Goal: Task Accomplishment & Management: Use online tool/utility

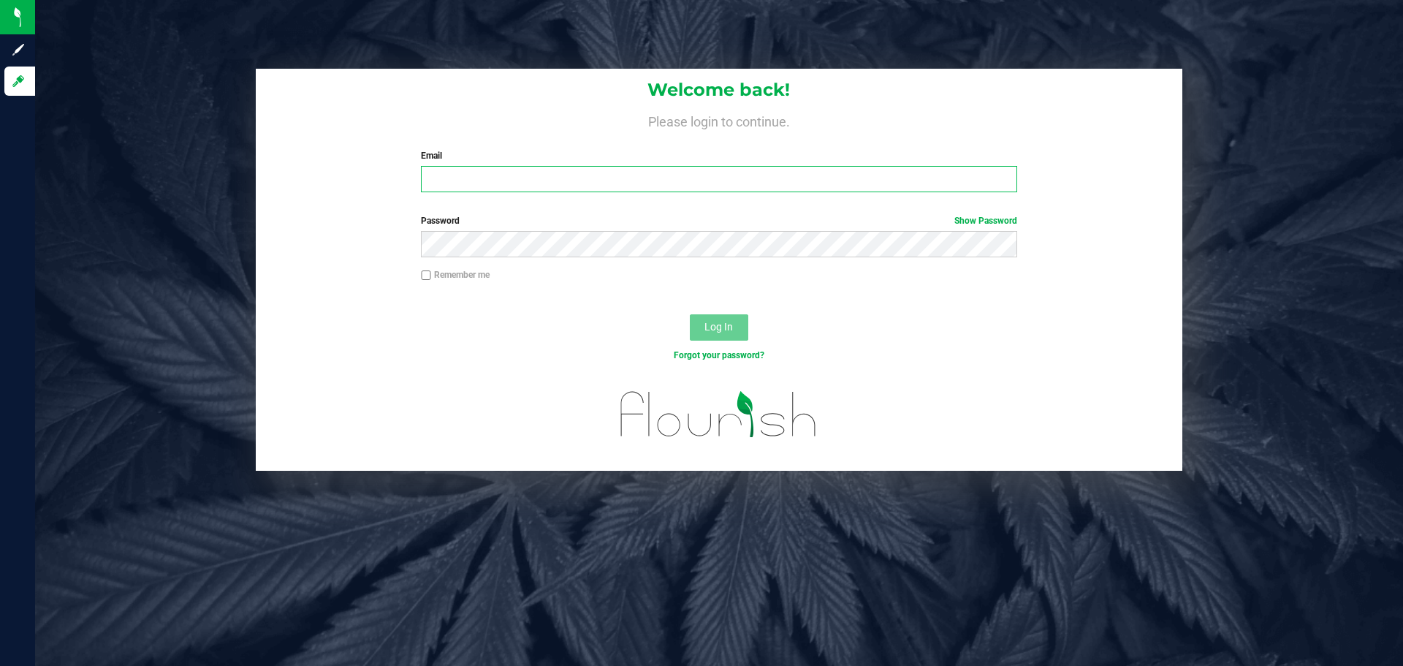
click at [498, 186] on input "Email" at bounding box center [718, 179] width 595 height 26
type input "[EMAIL_ADDRESS][DOMAIN_NAME]"
click at [690, 314] on button "Log In" at bounding box center [719, 327] width 58 height 26
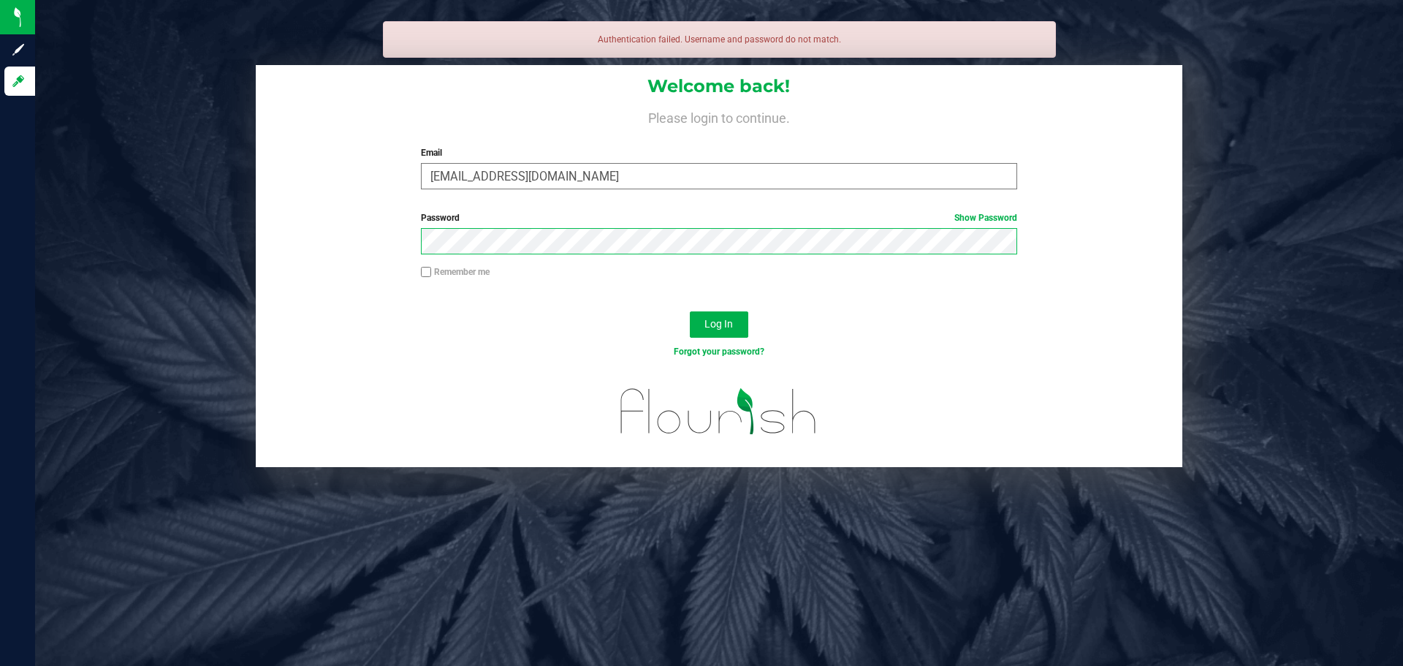
click at [690, 311] on button "Log In" at bounding box center [719, 324] width 58 height 26
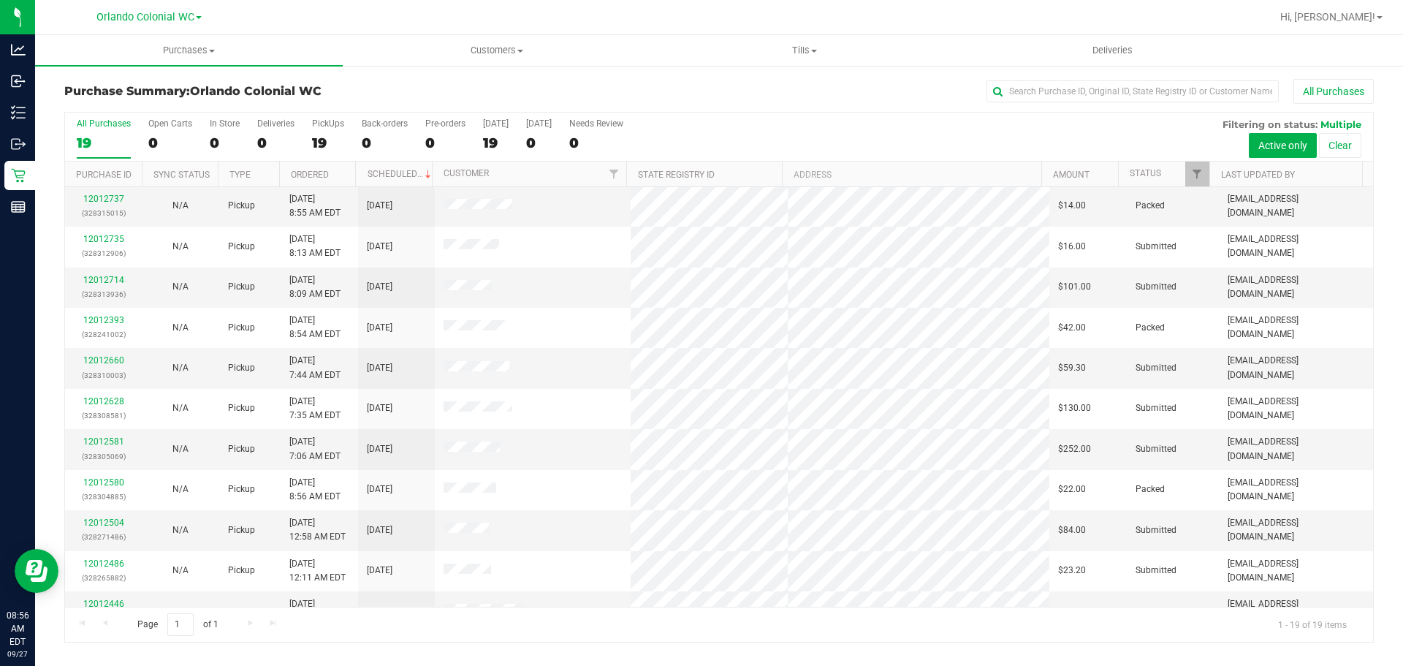
scroll to position [349, 0]
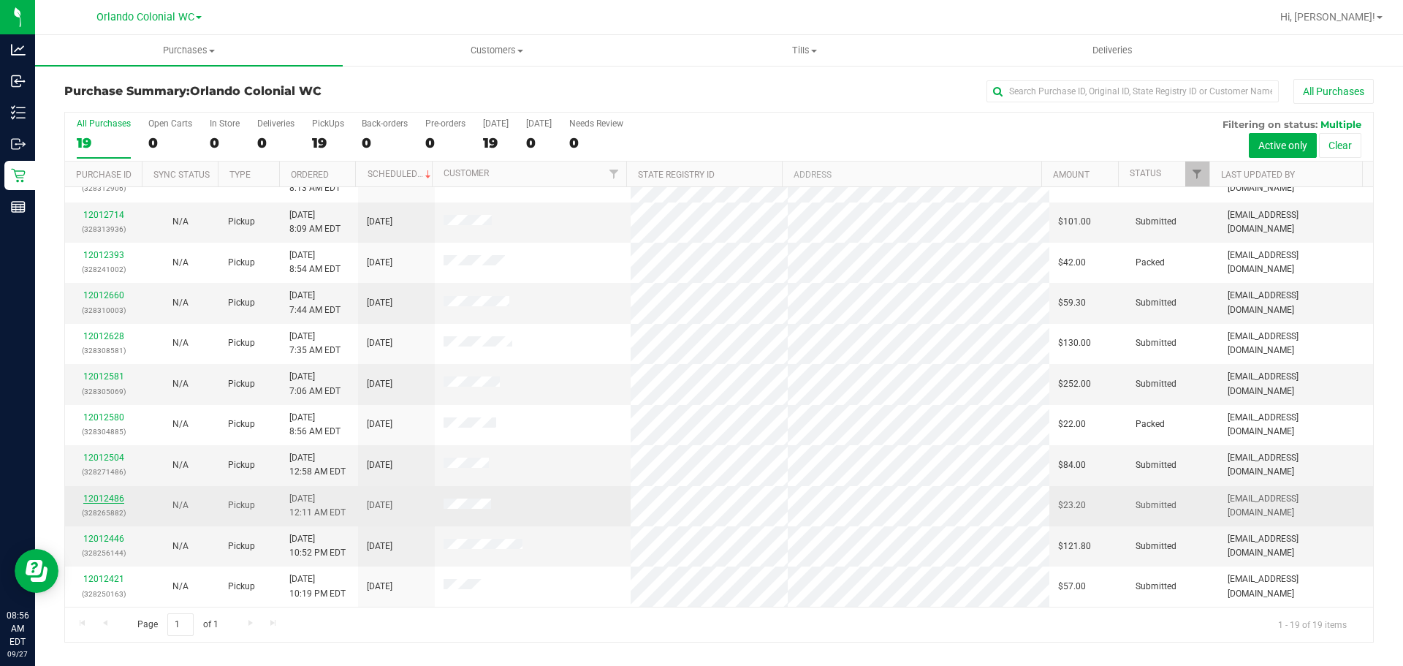
click at [96, 498] on link "12012486" at bounding box center [103, 498] width 41 height 10
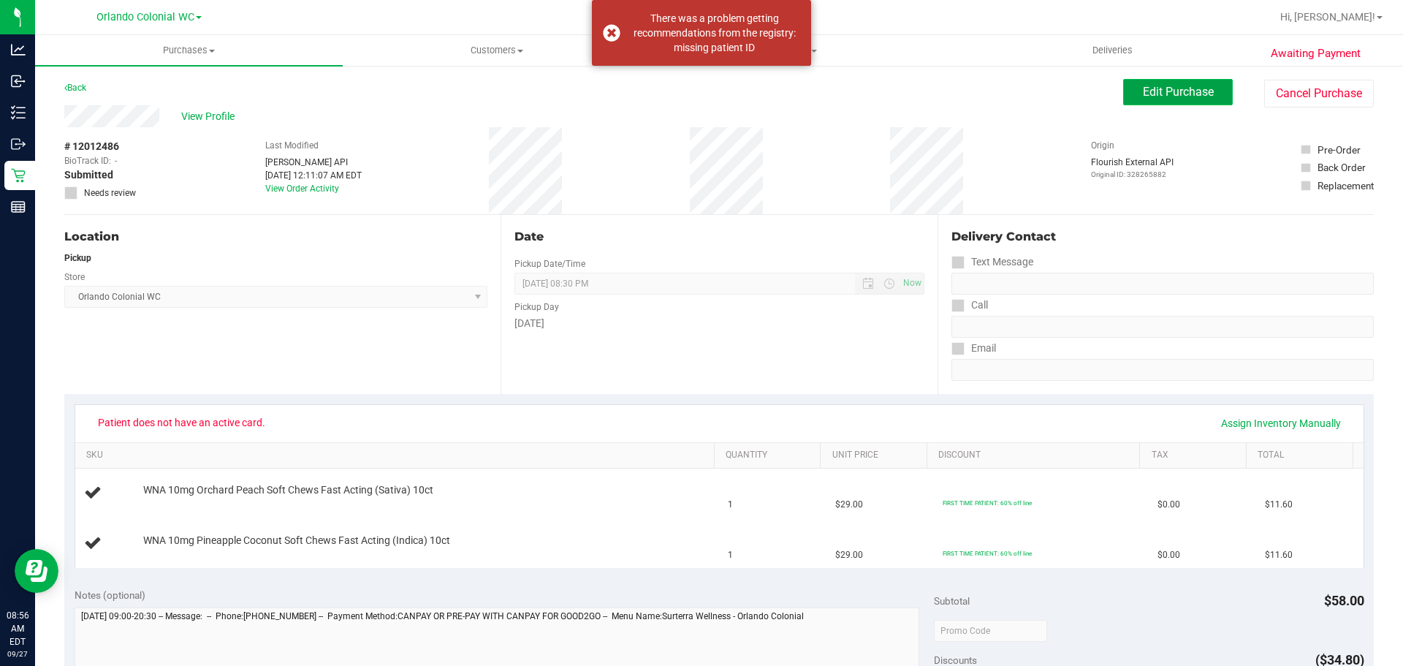
click at [1173, 95] on span "Edit Purchase" at bounding box center [1178, 92] width 71 height 14
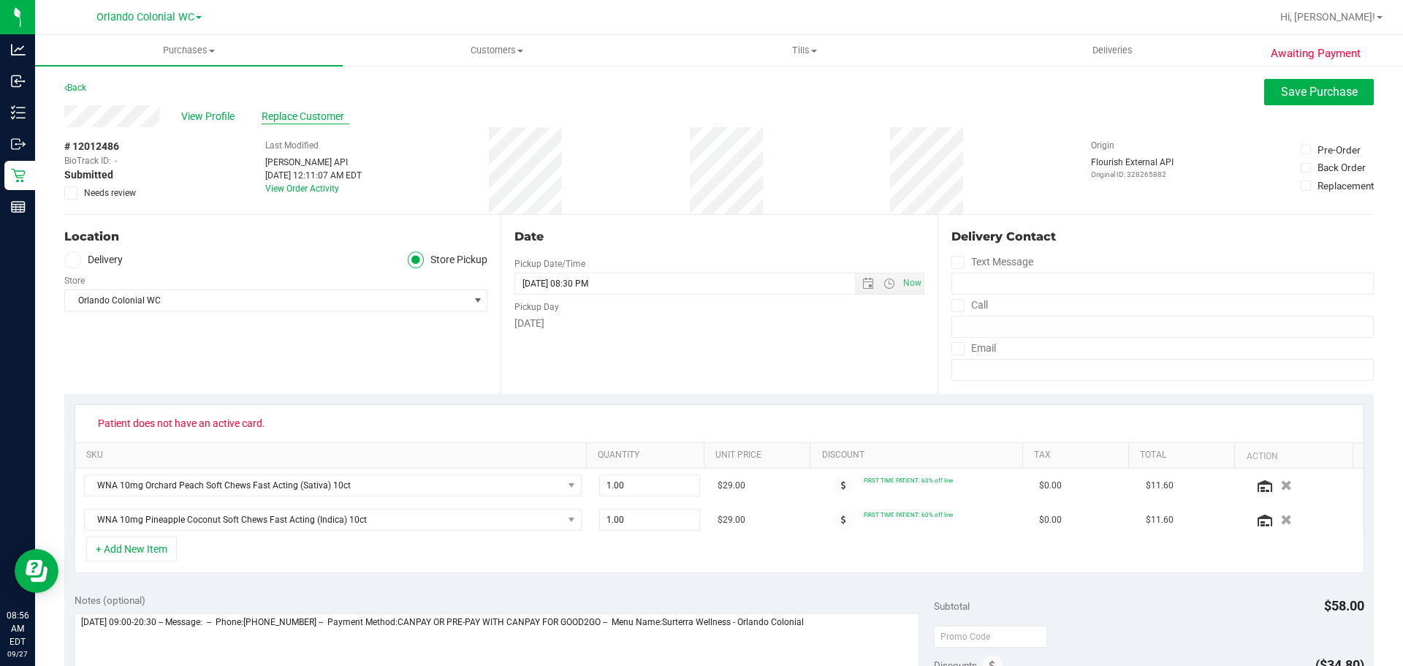
click at [286, 115] on span "Replace Customer" at bounding box center [306, 116] width 88 height 15
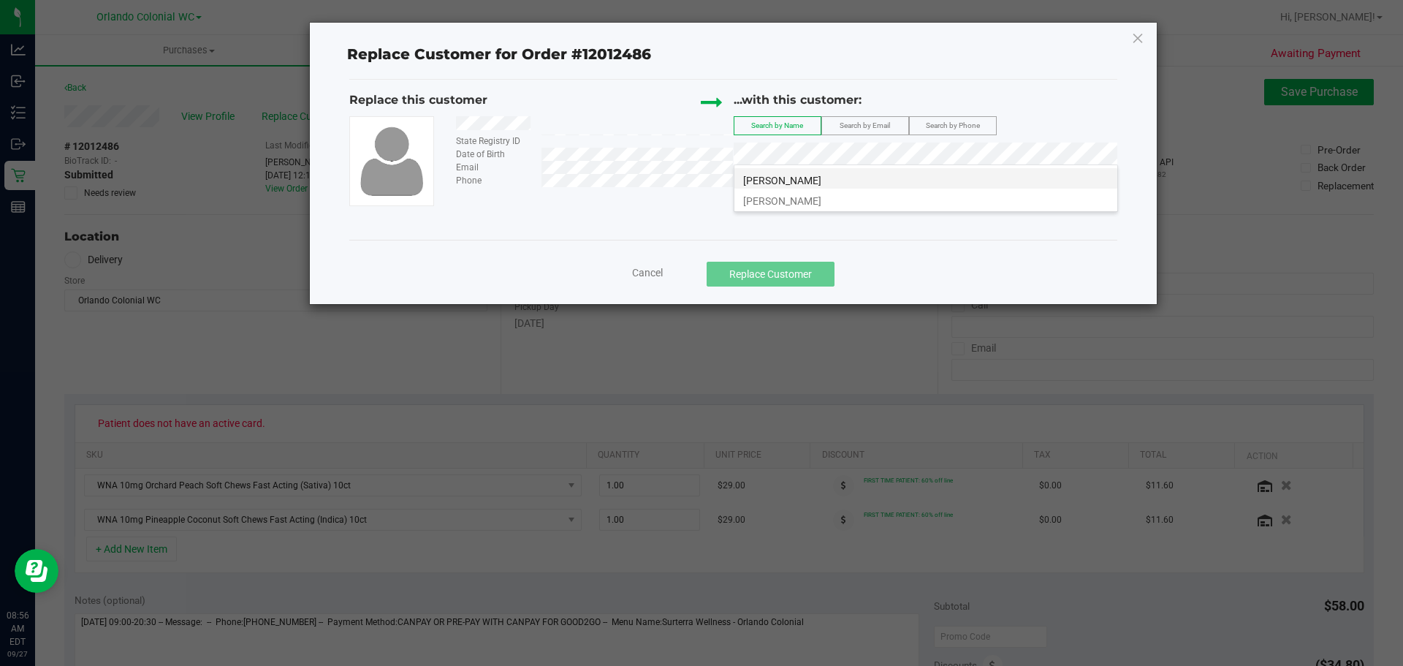
click at [796, 178] on span "[PERSON_NAME]" at bounding box center [782, 181] width 78 height 12
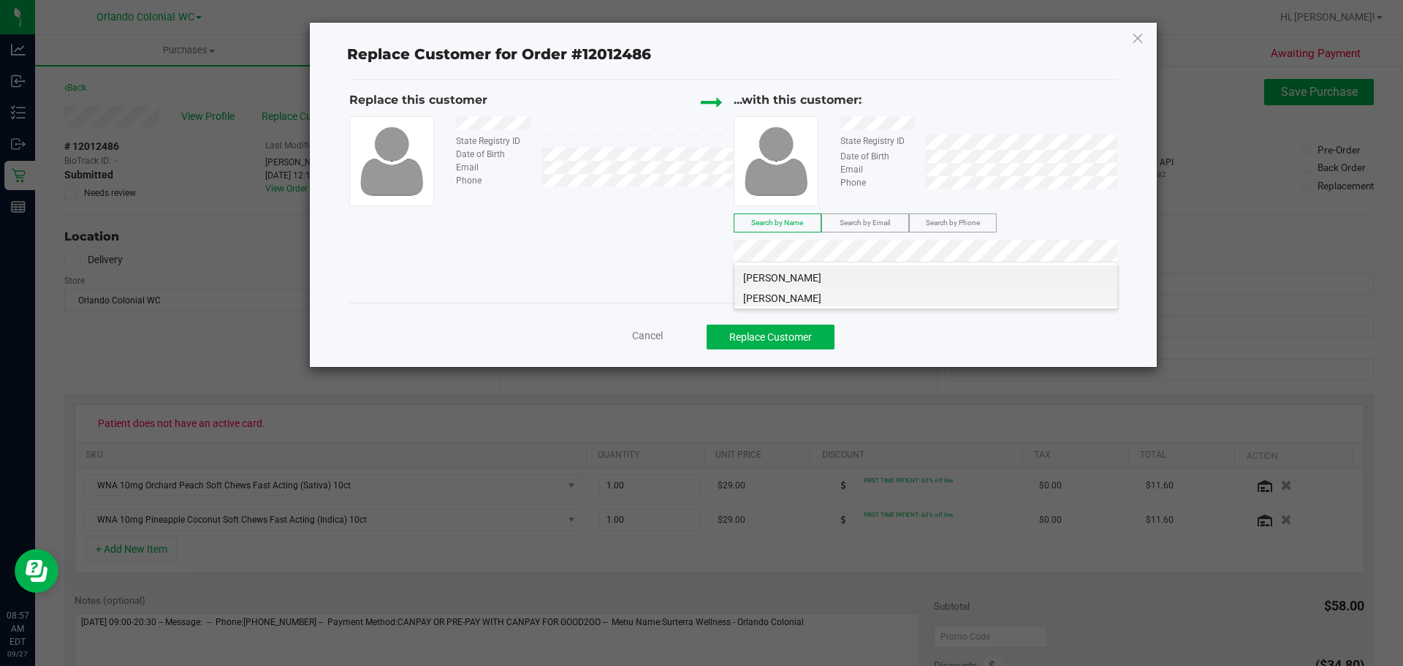
click at [794, 294] on span "[PERSON_NAME]" at bounding box center [782, 298] width 78 height 12
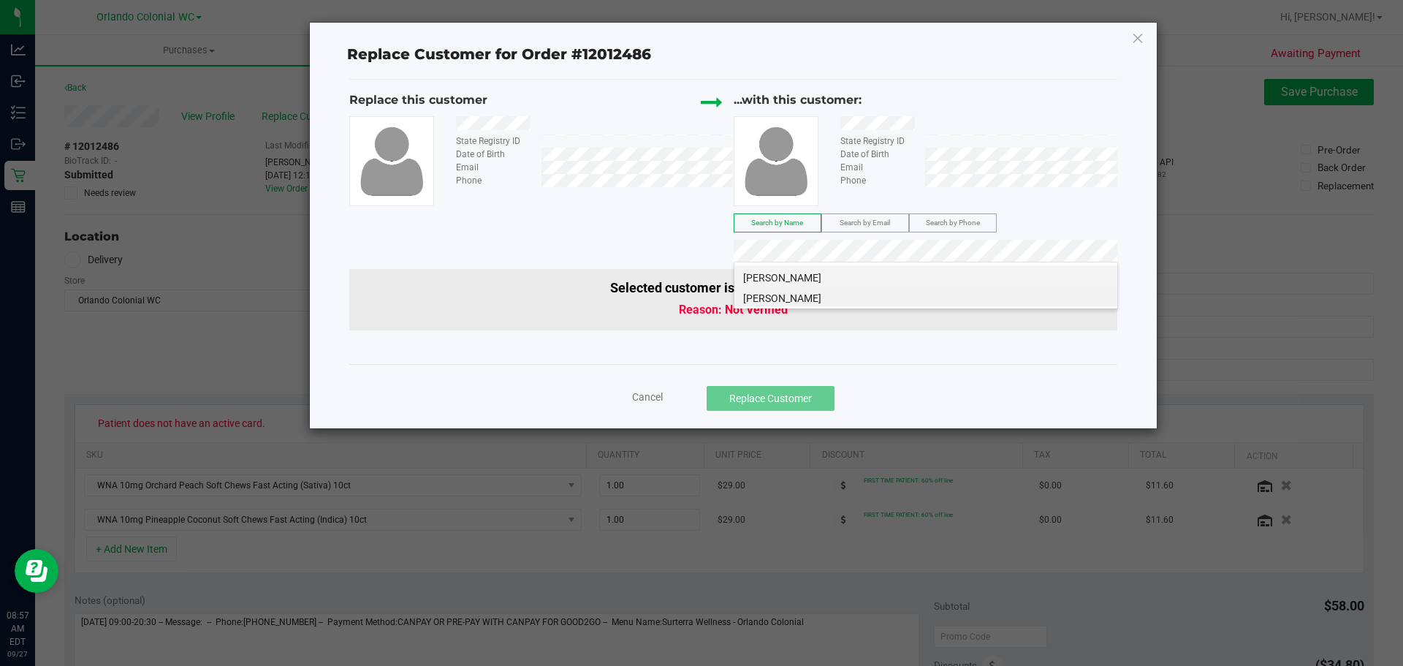
click at [848, 276] on li "[PERSON_NAME]" at bounding box center [925, 275] width 383 height 20
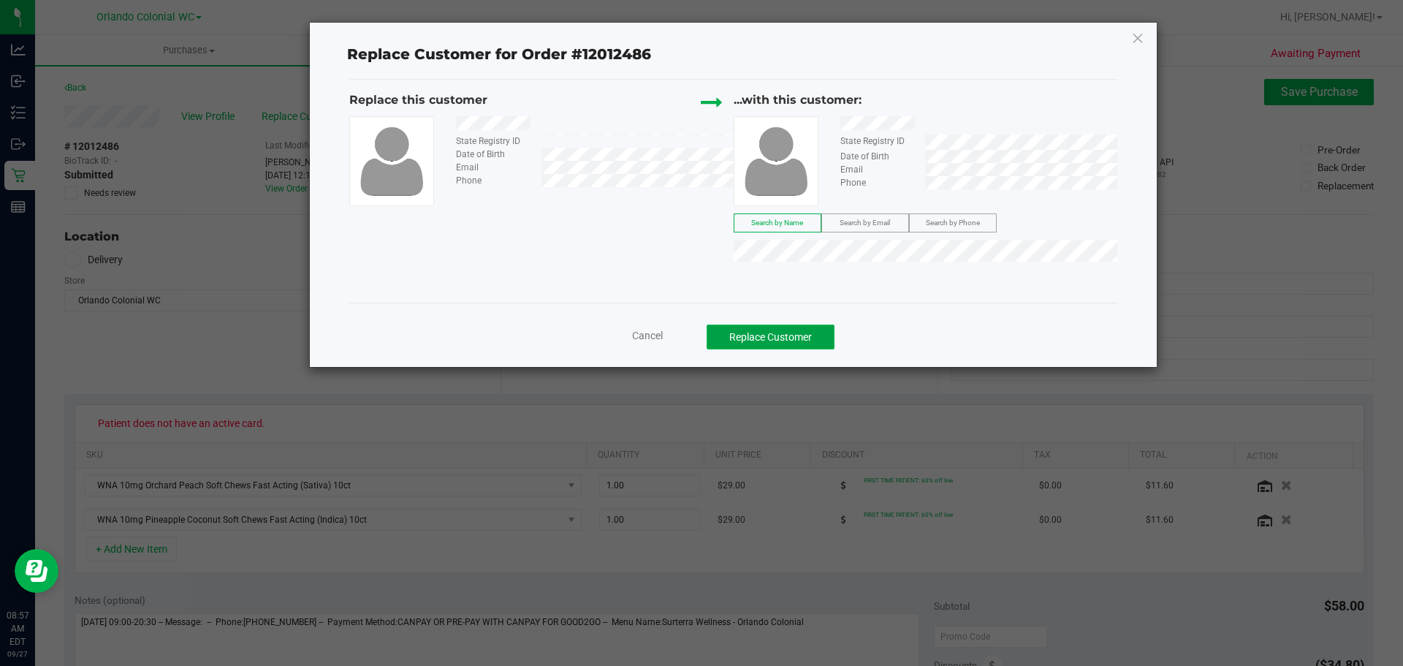
click at [815, 340] on button "Replace Customer" at bounding box center [771, 336] width 128 height 25
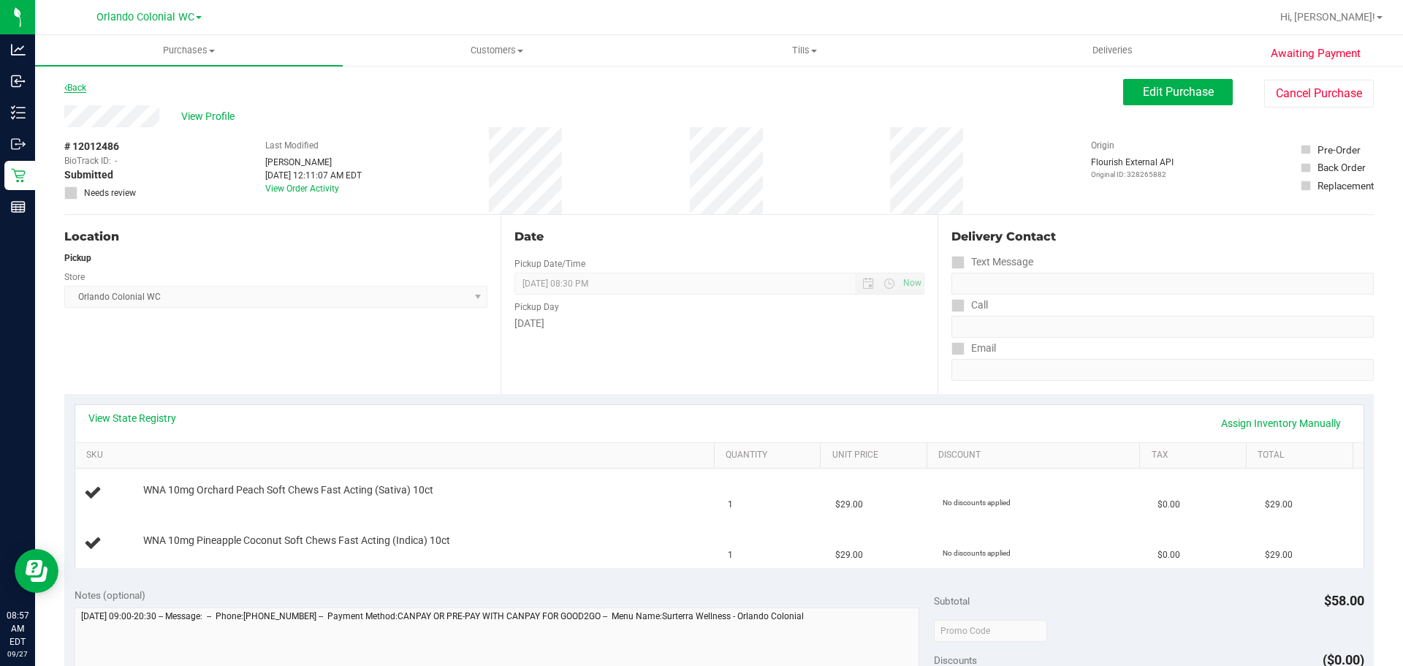
click at [78, 89] on link "Back" at bounding box center [75, 88] width 22 height 10
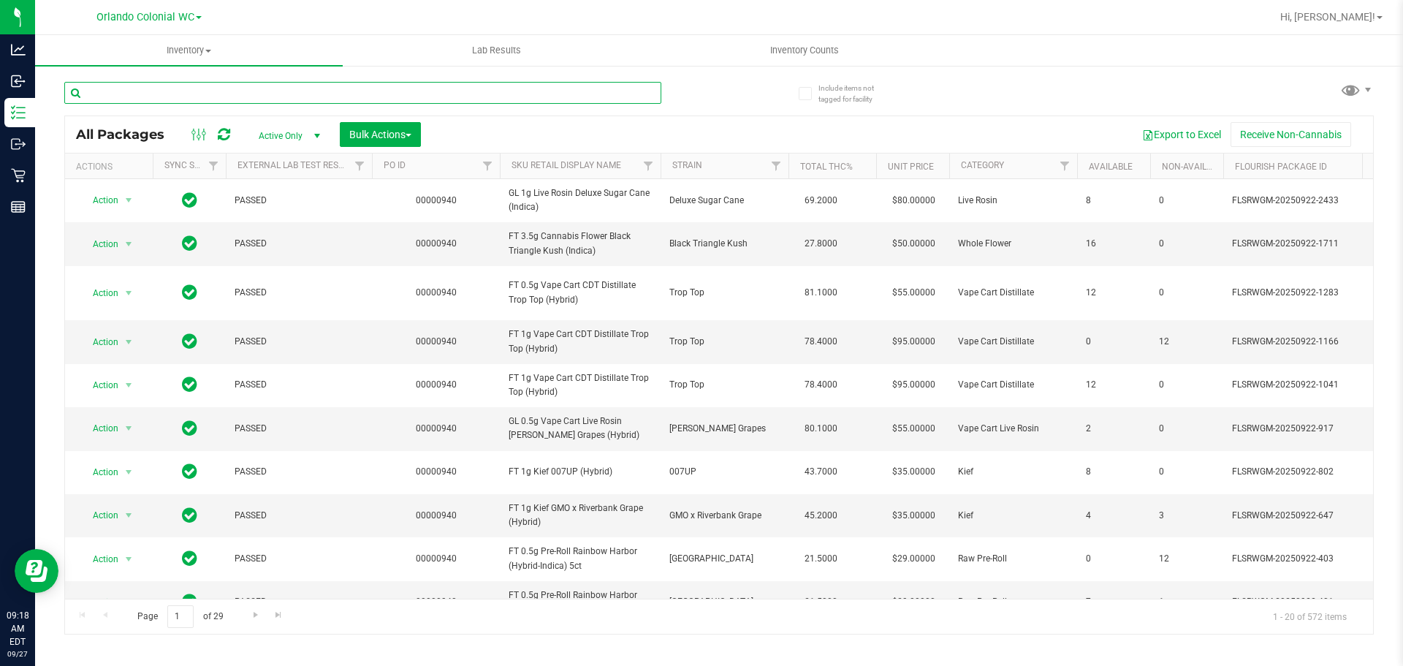
click at [371, 84] on input "text" at bounding box center [362, 93] width 597 height 22
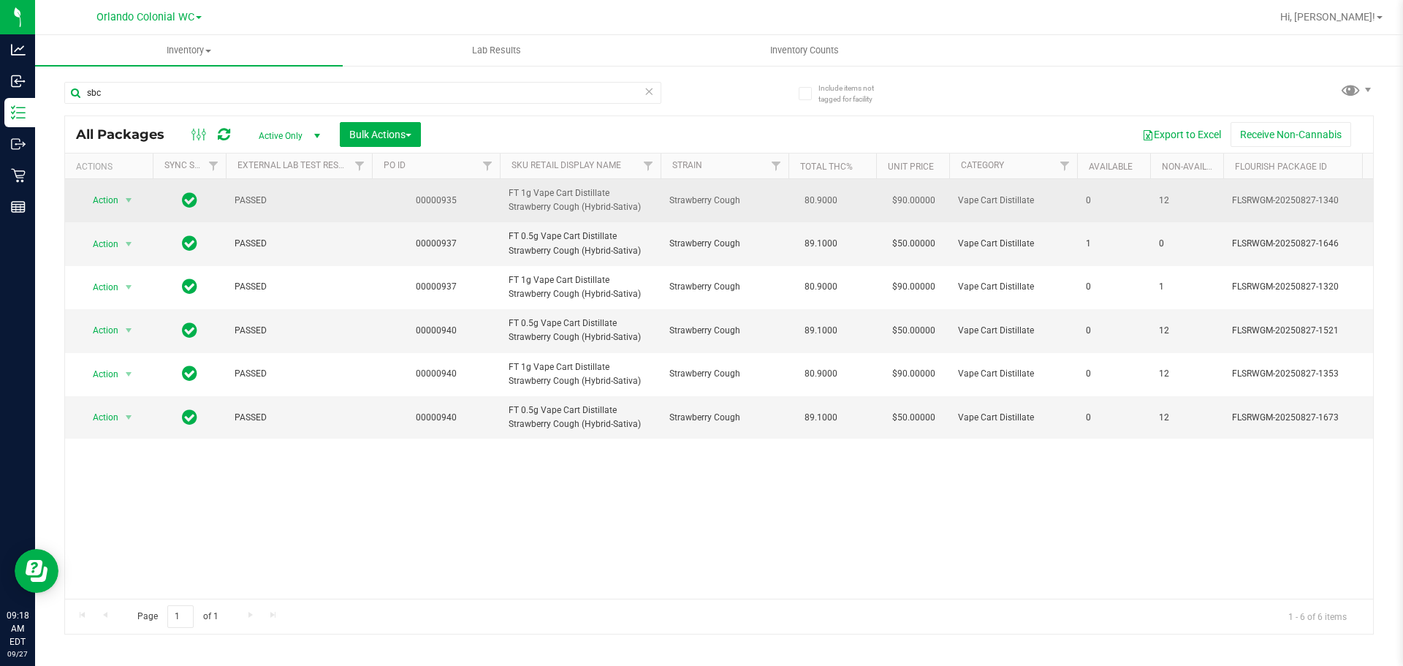
click at [574, 203] on span "FT 1g Vape Cart Distillate Strawberry Cough (Hybrid-Sativa)" at bounding box center [580, 200] width 143 height 28
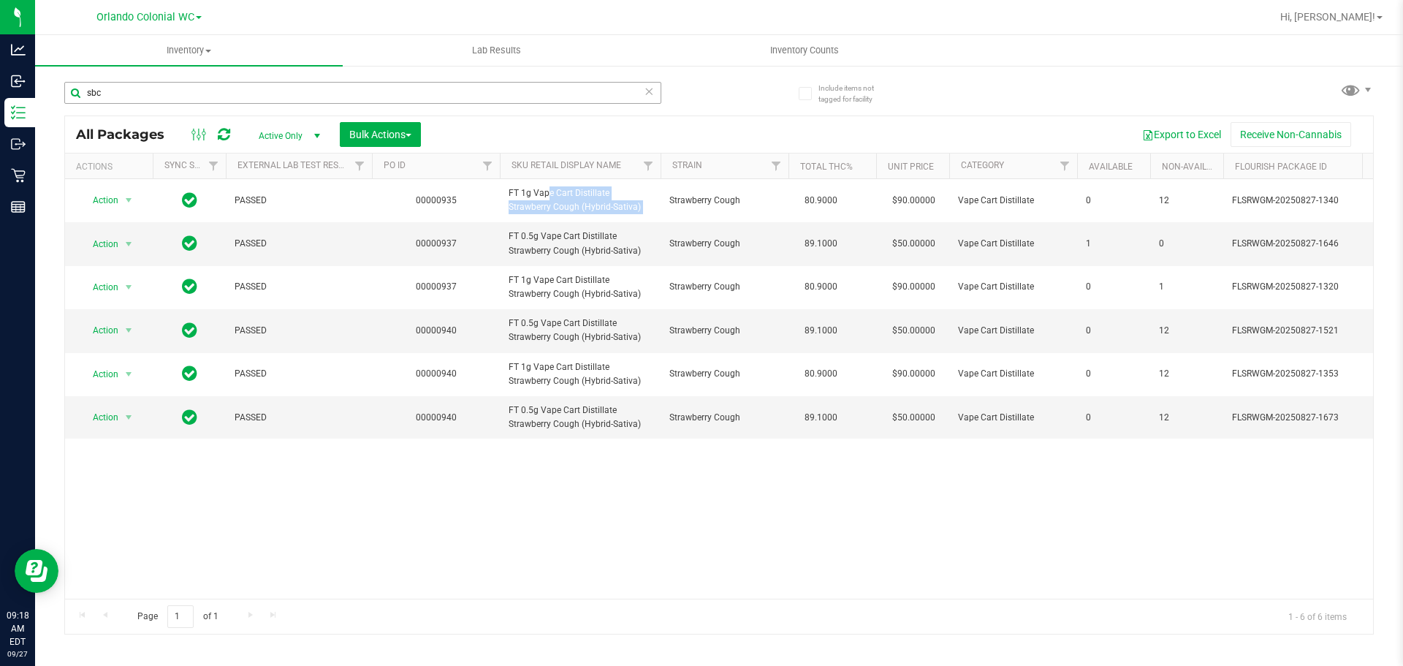
copy tr "FT 1g Vape Cart Distillate Strawberry Cough (Hybrid-Sativa)"
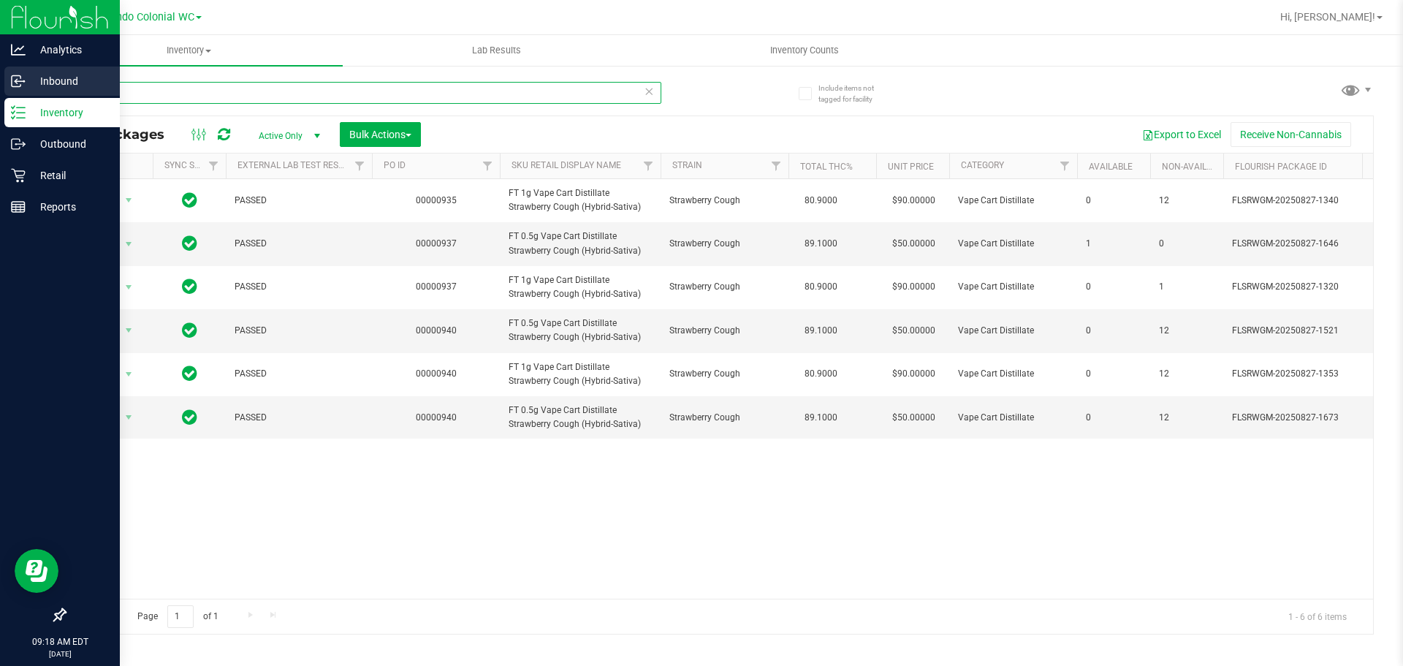
drag, startPoint x: 161, startPoint y: 90, endPoint x: 0, endPoint y: 88, distance: 160.8
click at [0, 80] on div "Analytics Inbound Inventory Outbound Retail Reports 09:18 AM EDT 09/27/2025 09/…" at bounding box center [701, 333] width 1403 height 666
paste input "FT 1g Vape Cart Distillate Strawberry Cough (Hybrid-Sativa)"
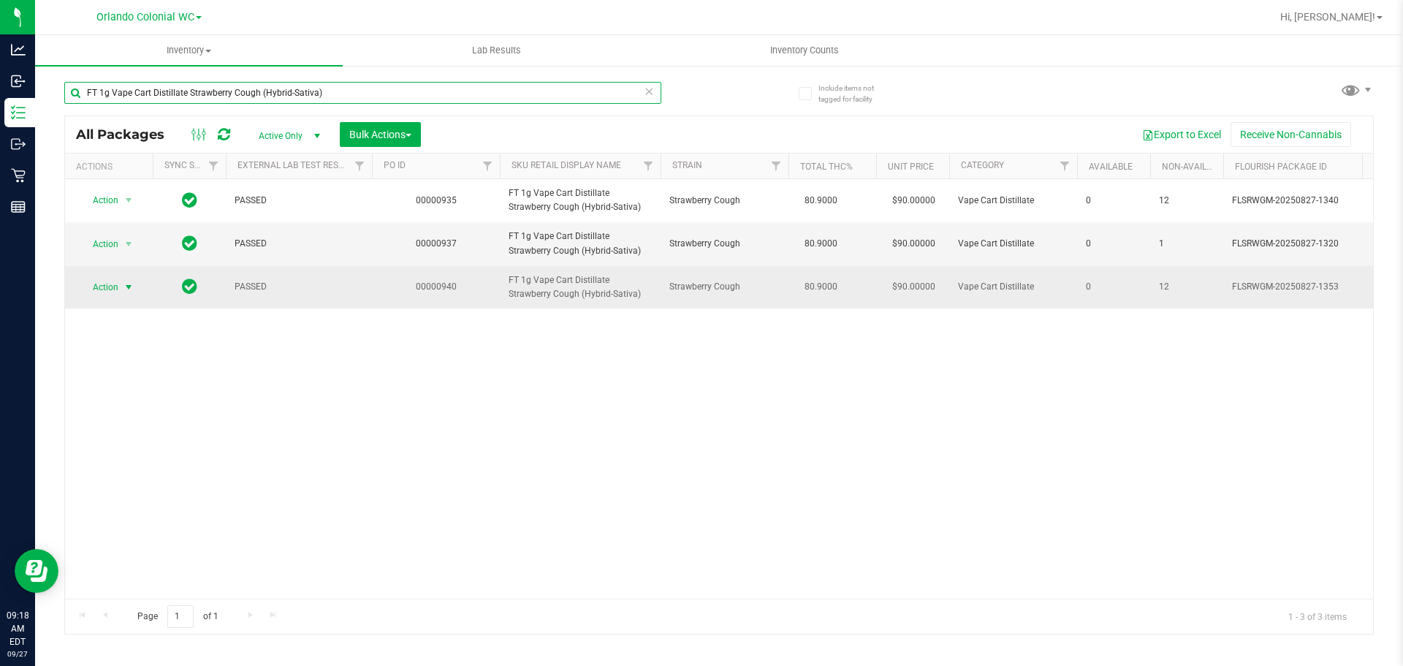
type input "FT 1g Vape Cart Distillate Strawberry Cough (Hybrid-Sativa)"
click at [112, 289] on span "Action" at bounding box center [99, 287] width 39 height 20
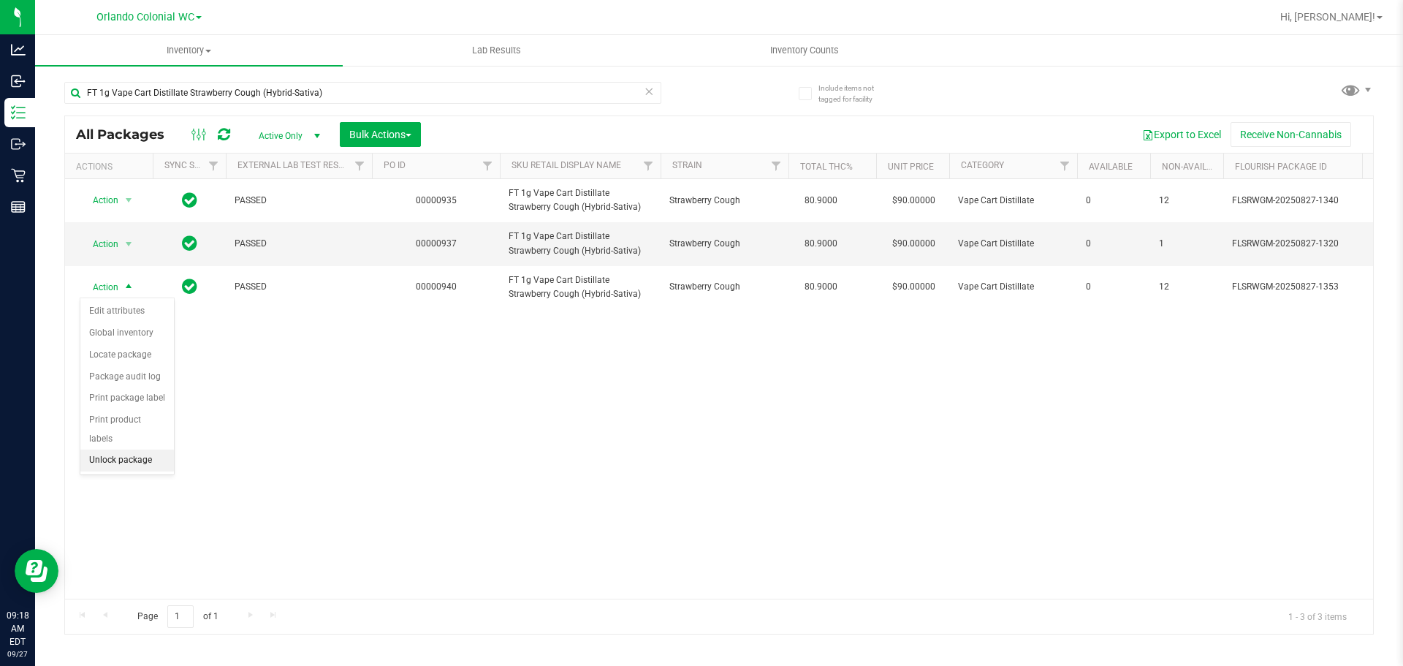
click at [153, 449] on li "Unlock package" at bounding box center [127, 460] width 94 height 22
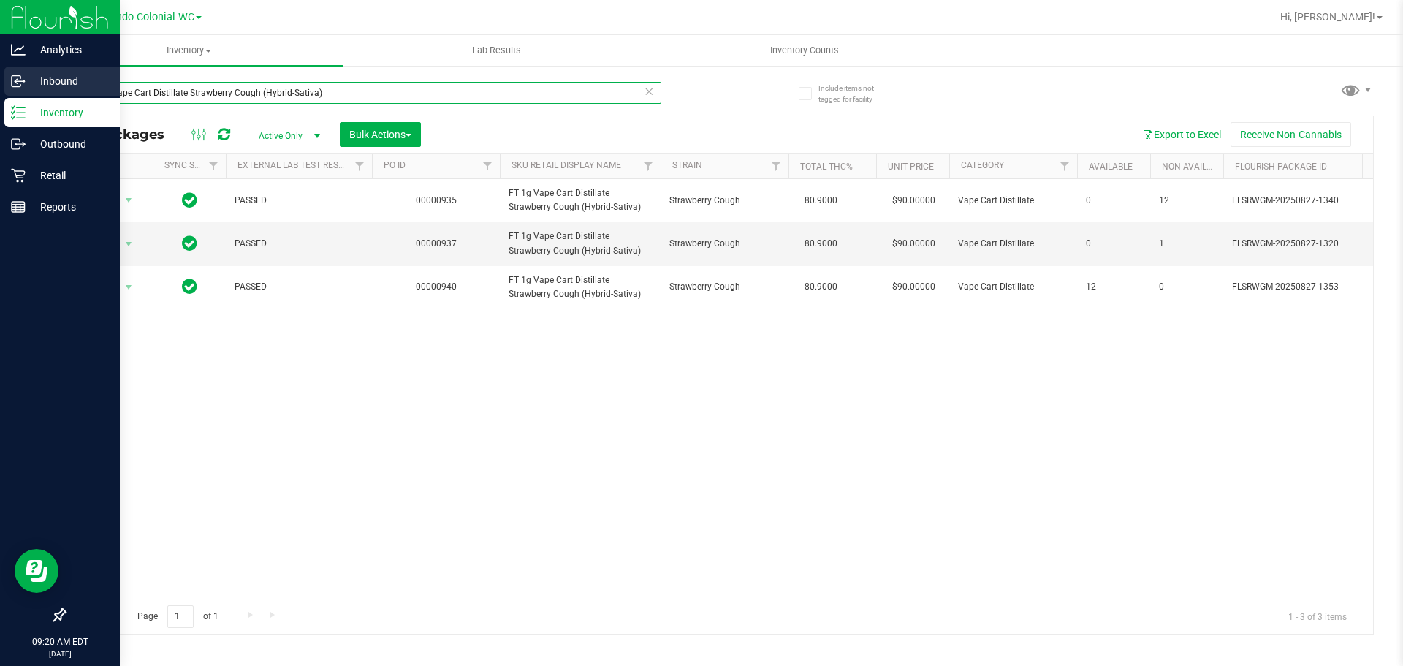
drag, startPoint x: 354, startPoint y: 93, endPoint x: 0, endPoint y: 91, distance: 353.6
click at [0, 91] on div "Analytics Inbound Inventory Outbound Retail Reports 09:20 AM EDT 09/27/2025 09/…" at bounding box center [701, 333] width 1403 height 666
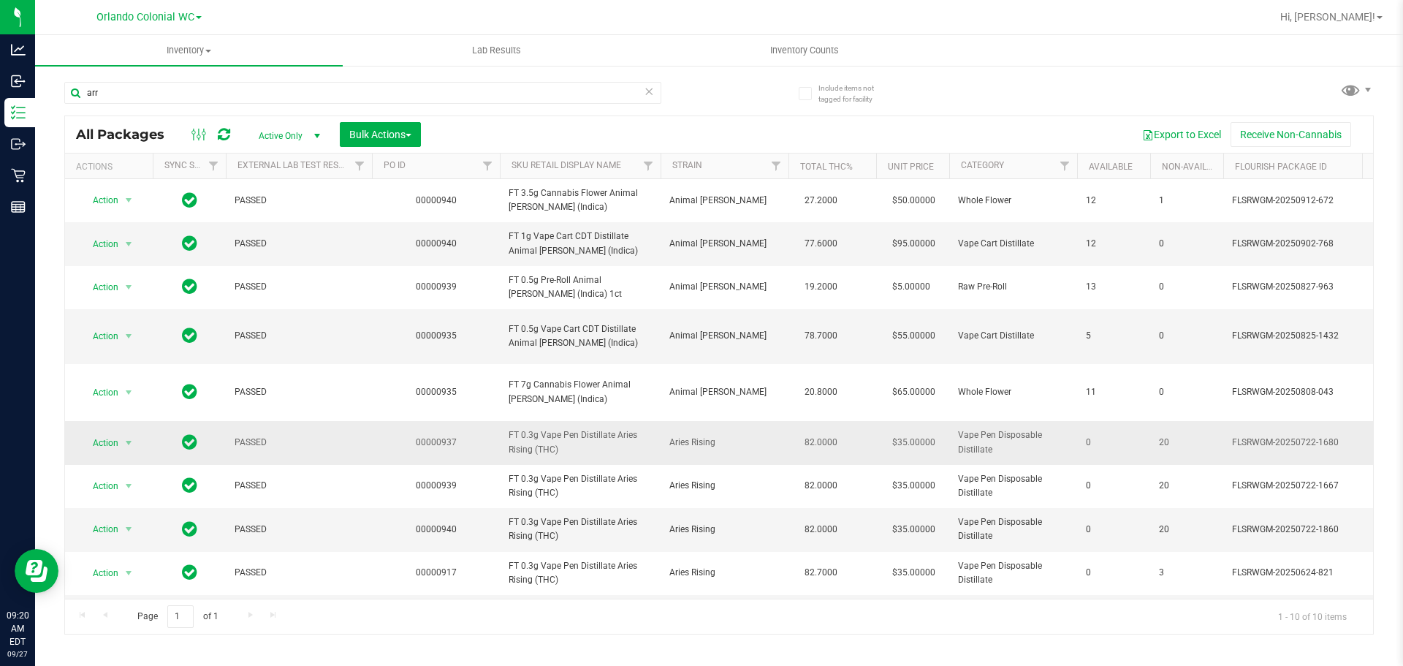
click at [614, 428] on span "FT 0.3g Vape Pen Distillate Aries Rising (THC)" at bounding box center [580, 442] width 143 height 28
copy tr "FT 0.3g Vape Pen Distillate Aries Rising (THC)"
drag, startPoint x: 130, startPoint y: 92, endPoint x: 129, endPoint y: 111, distance: 19.1
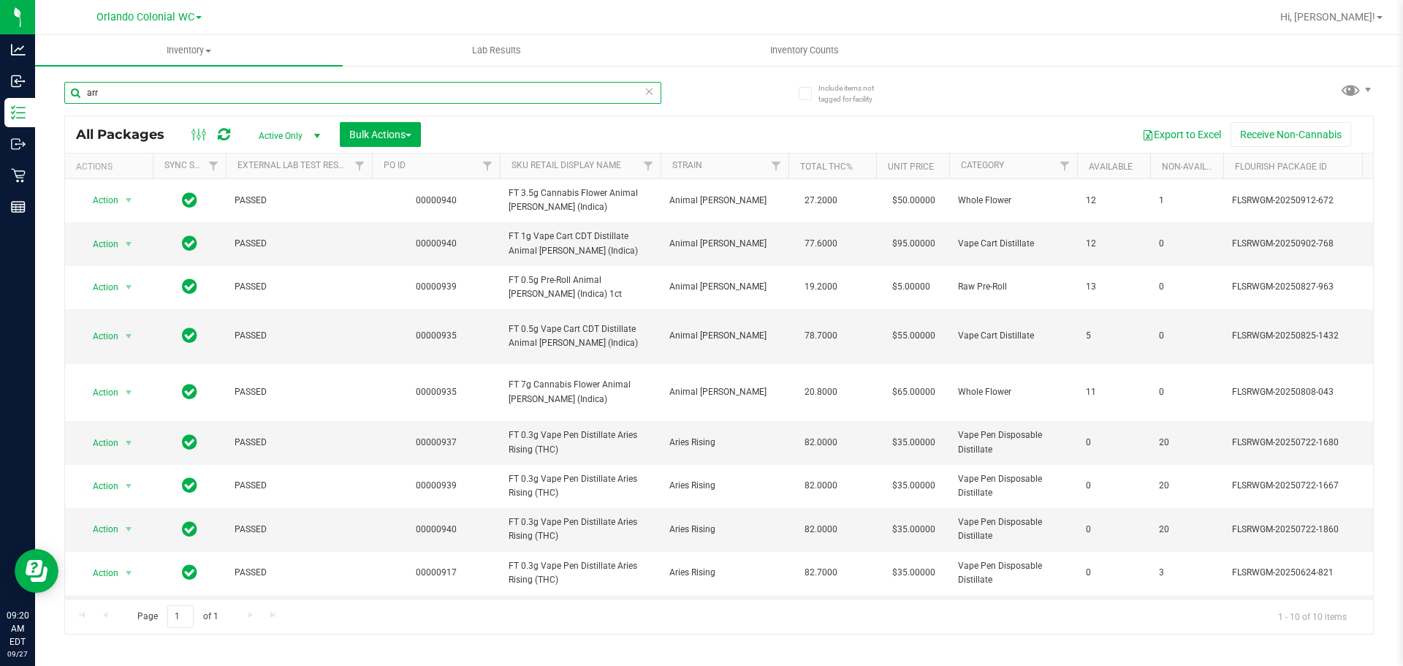
click at [0, 92] on div "Analytics Inbound Inventory Outbound Retail Reports 09:20 AM EDT 09/27/2025 09/…" at bounding box center [701, 333] width 1403 height 666
paste input "FT 0.3g Vape Pen Distillate Aries Rising (THC)"
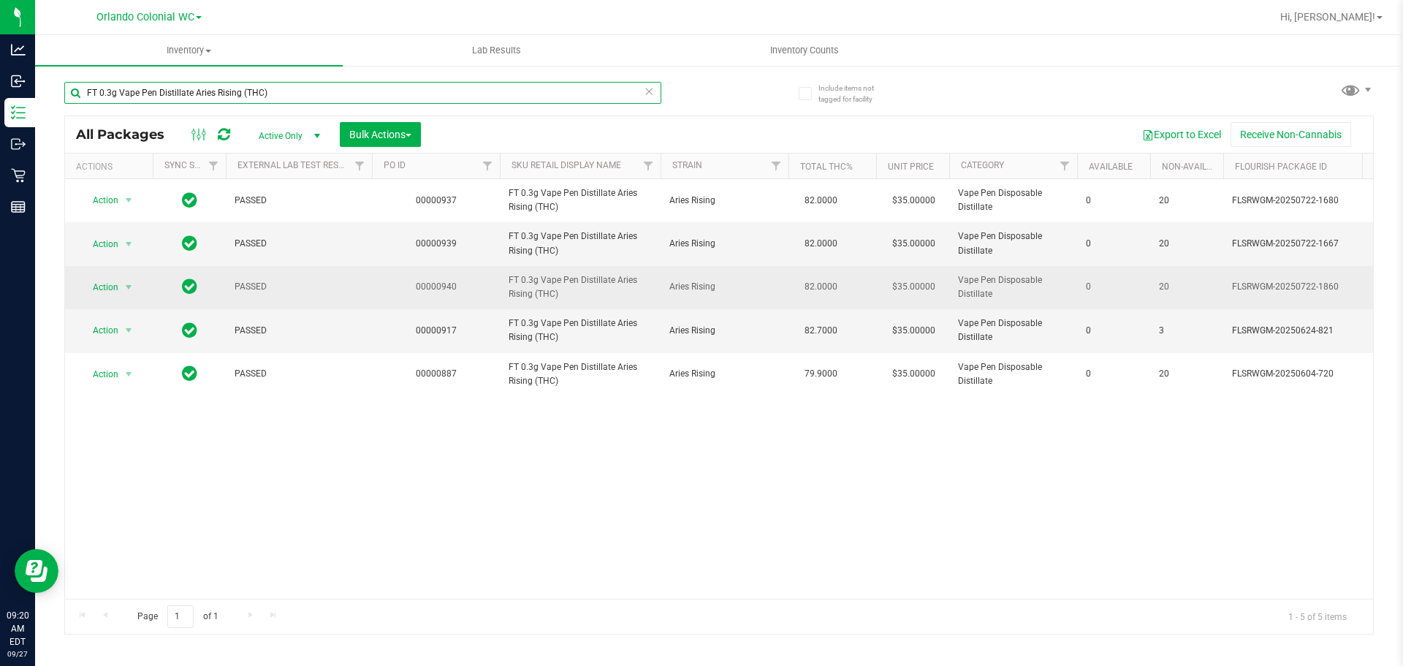
type input "FT 0.3g Vape Pen Distillate Aries Rising (THC)"
click at [111, 287] on span "Action" at bounding box center [99, 287] width 39 height 20
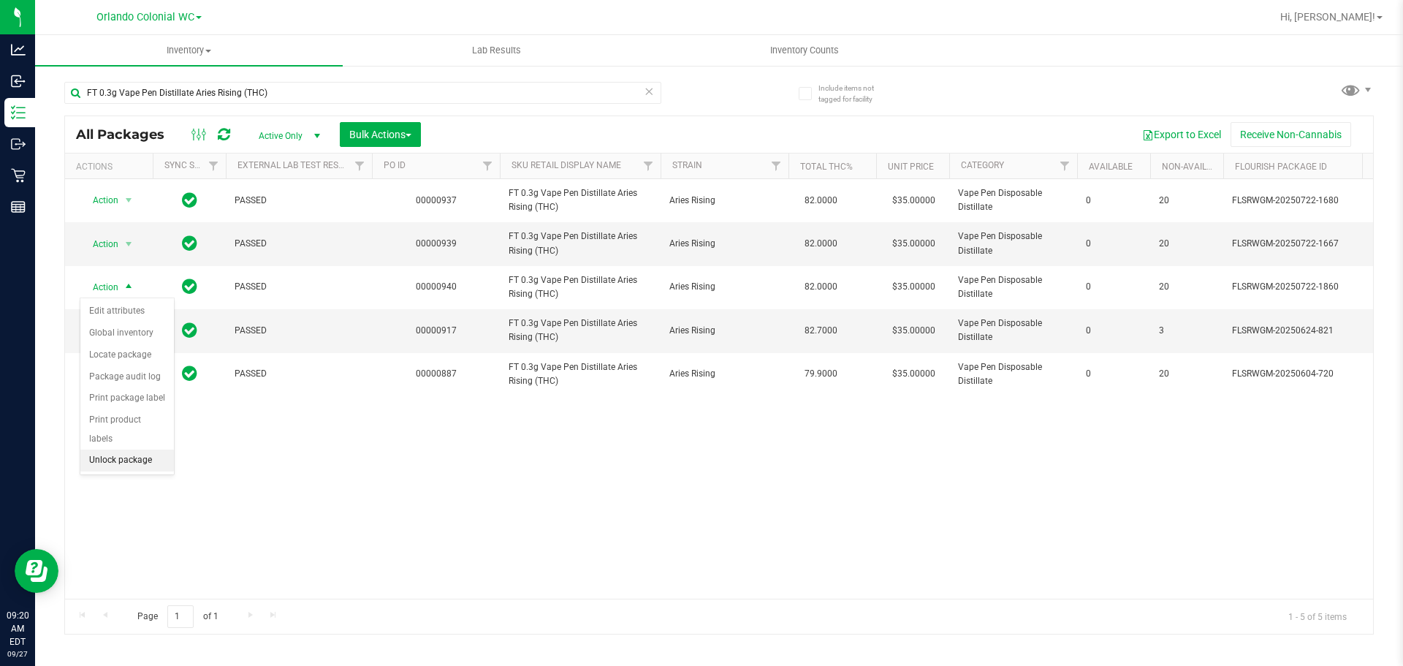
click at [143, 449] on li "Unlock package" at bounding box center [127, 460] width 94 height 22
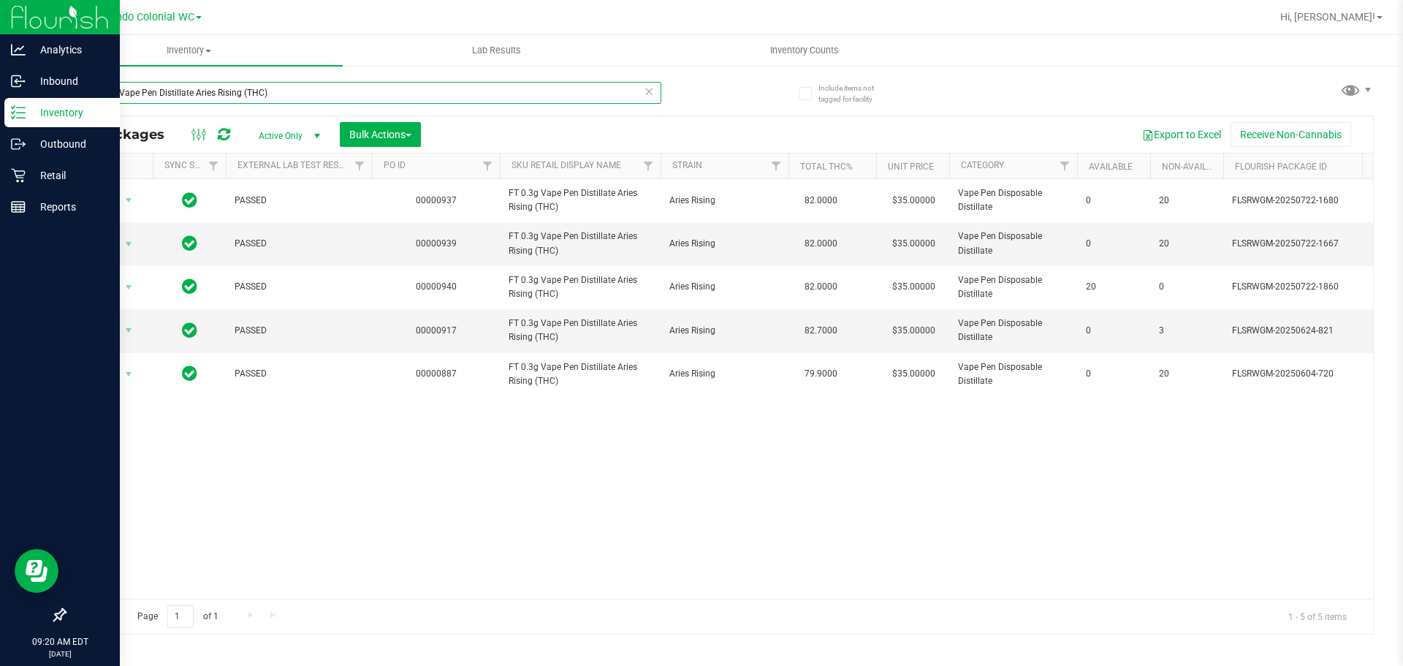
drag, startPoint x: 315, startPoint y: 92, endPoint x: 0, endPoint y: 20, distance: 323.1
click at [0, 45] on div "Analytics Inbound Inventory Outbound Retail Reports 09:20 AM EDT 09/27/2025 09/…" at bounding box center [701, 333] width 1403 height 666
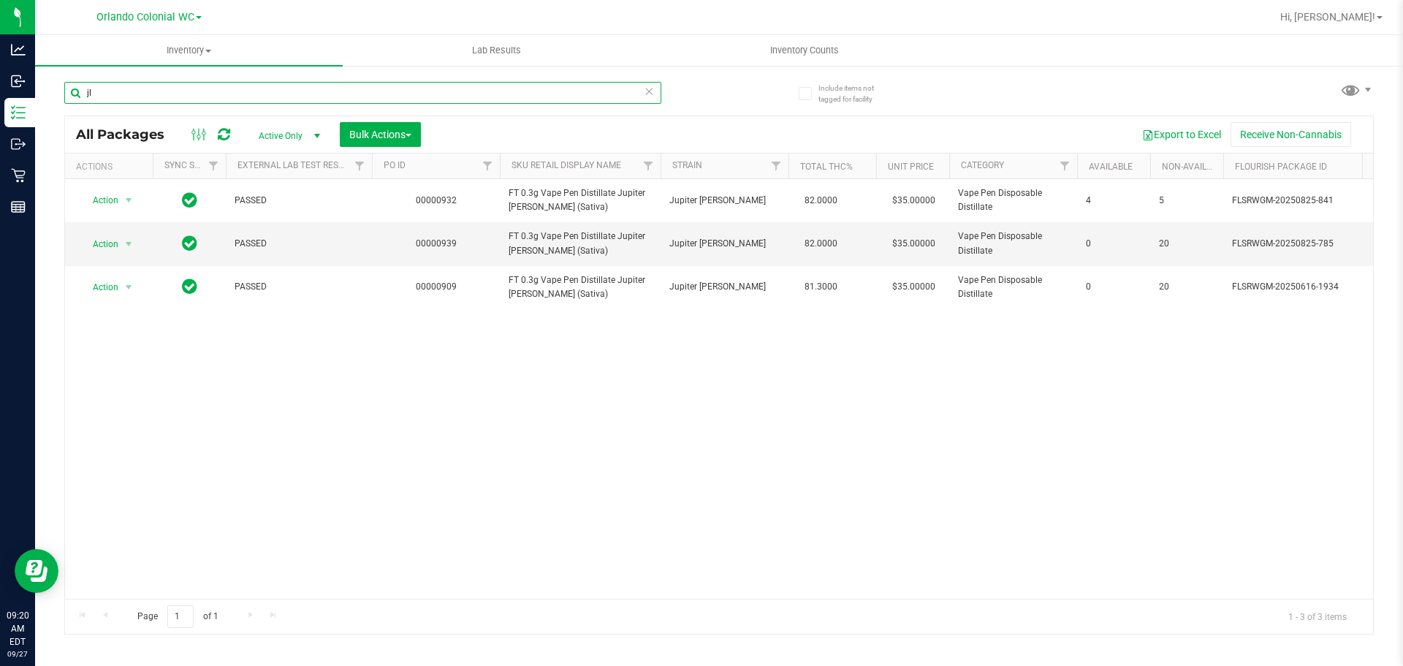
type input "j"
type input "trs"
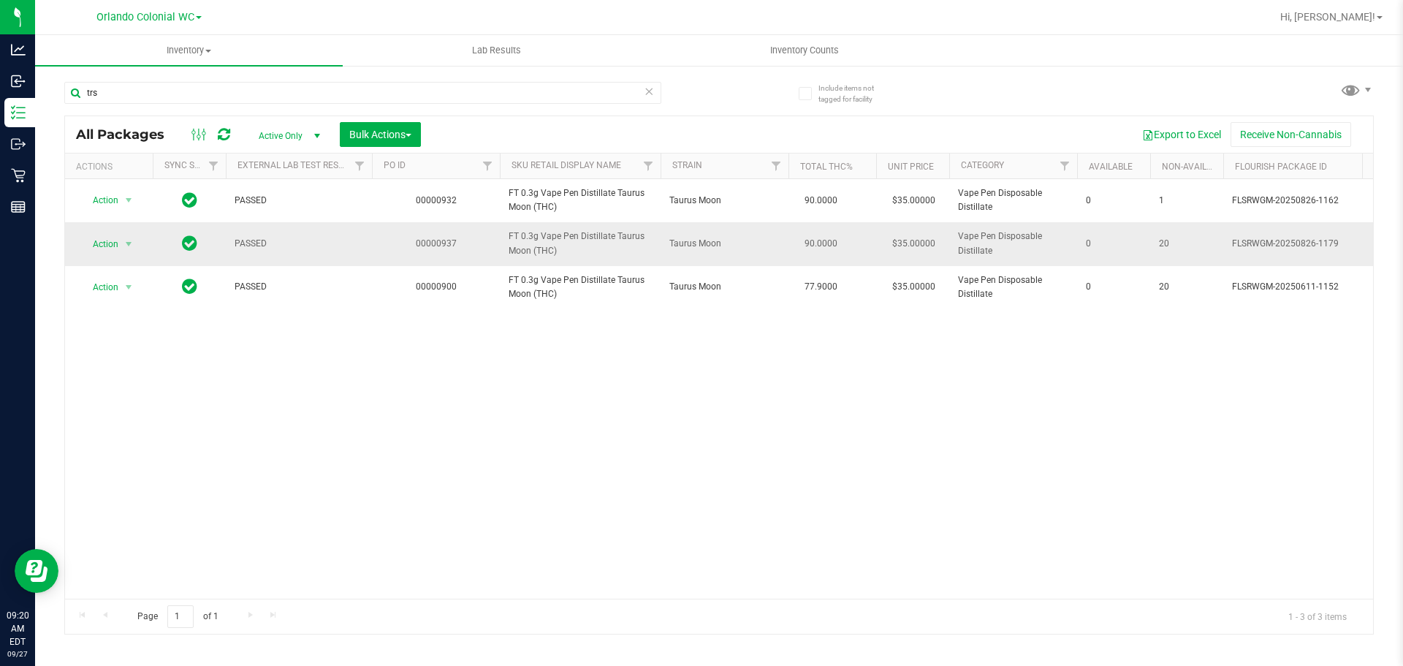
drag, startPoint x: 102, startPoint y: 239, endPoint x: 103, endPoint y: 246, distance: 7.3
click at [102, 239] on span "Action" at bounding box center [99, 244] width 39 height 20
click at [155, 406] on li "Unlock package" at bounding box center [127, 417] width 94 height 22
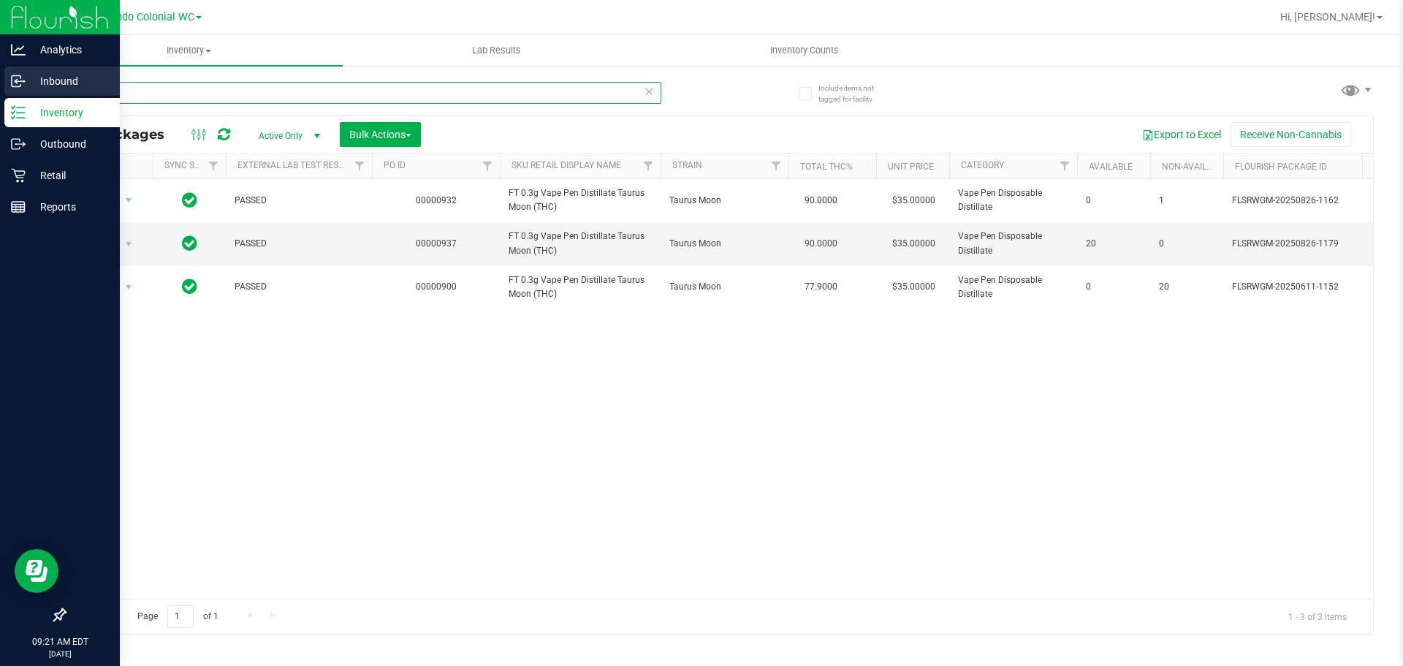
drag, startPoint x: 167, startPoint y: 84, endPoint x: 0, endPoint y: 72, distance: 167.0
click at [0, 72] on div "Analytics Inbound Inventory Outbound Retail Reports 09:21 AM EDT 09/27/2025 09/…" at bounding box center [701, 333] width 1403 height 666
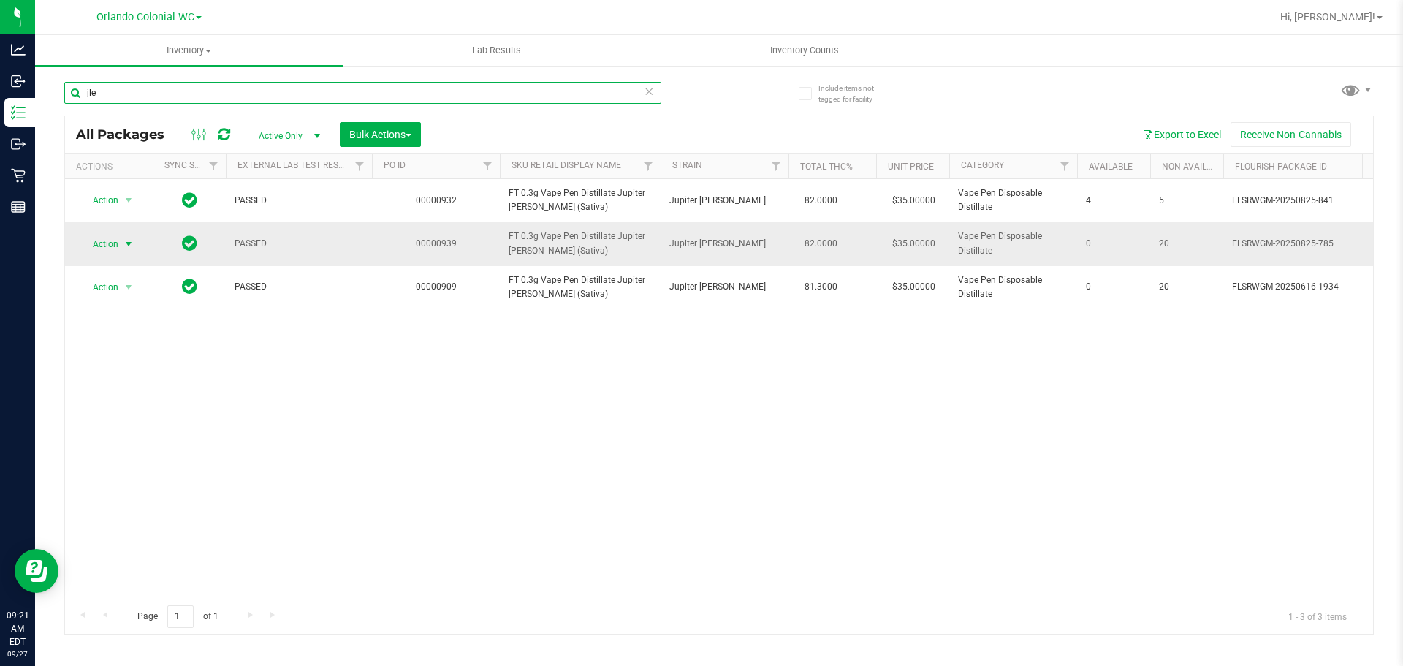
type input "jle"
click at [121, 243] on span "select" at bounding box center [129, 244] width 18 height 20
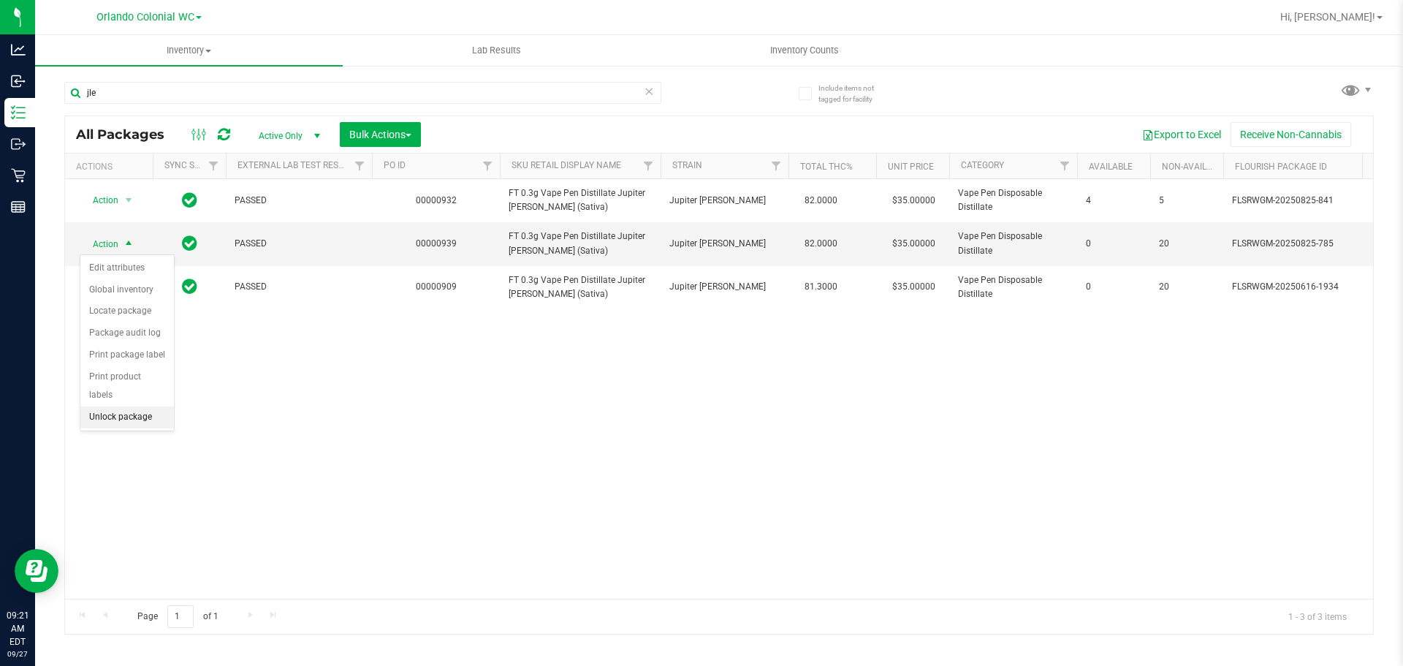
click at [153, 406] on li "Unlock package" at bounding box center [127, 417] width 94 height 22
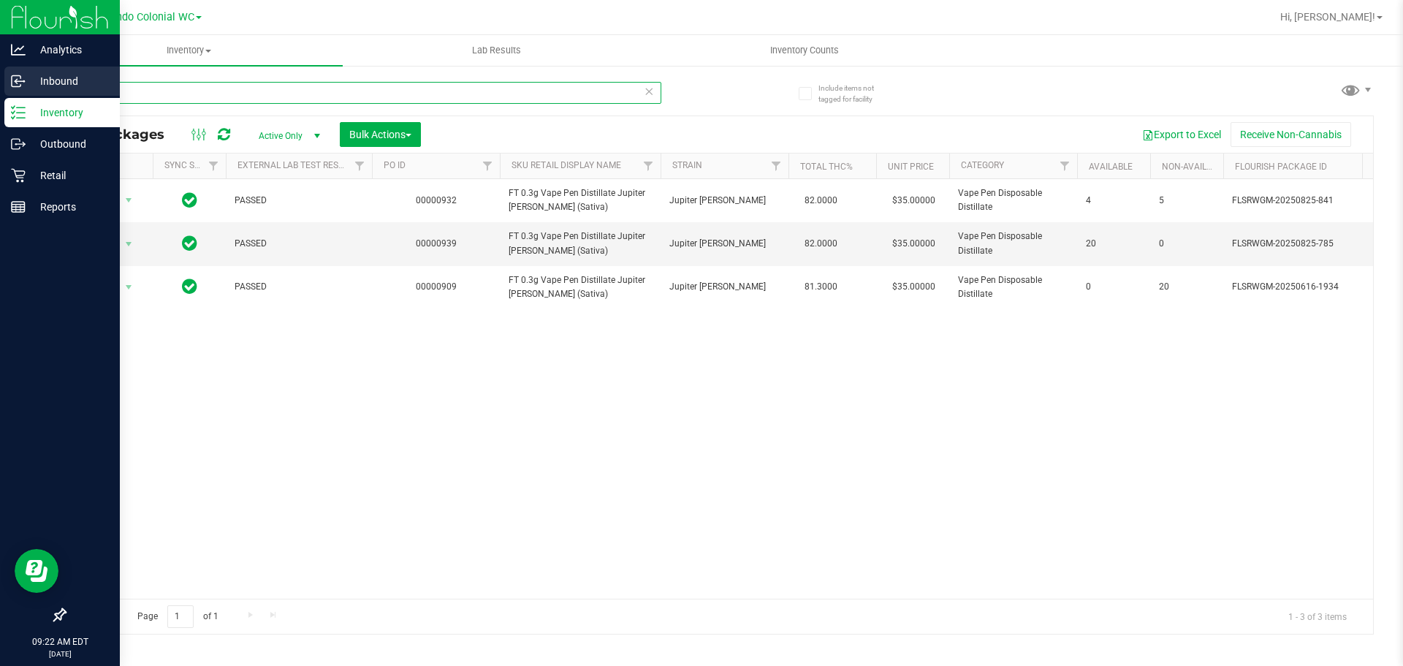
drag, startPoint x: 148, startPoint y: 93, endPoint x: 11, endPoint y: 72, distance: 138.3
click at [0, 80] on div "Analytics Inbound Inventory Outbound Retail Reports 09:22 AM EDT 09/27/2025 09/…" at bounding box center [701, 333] width 1403 height 666
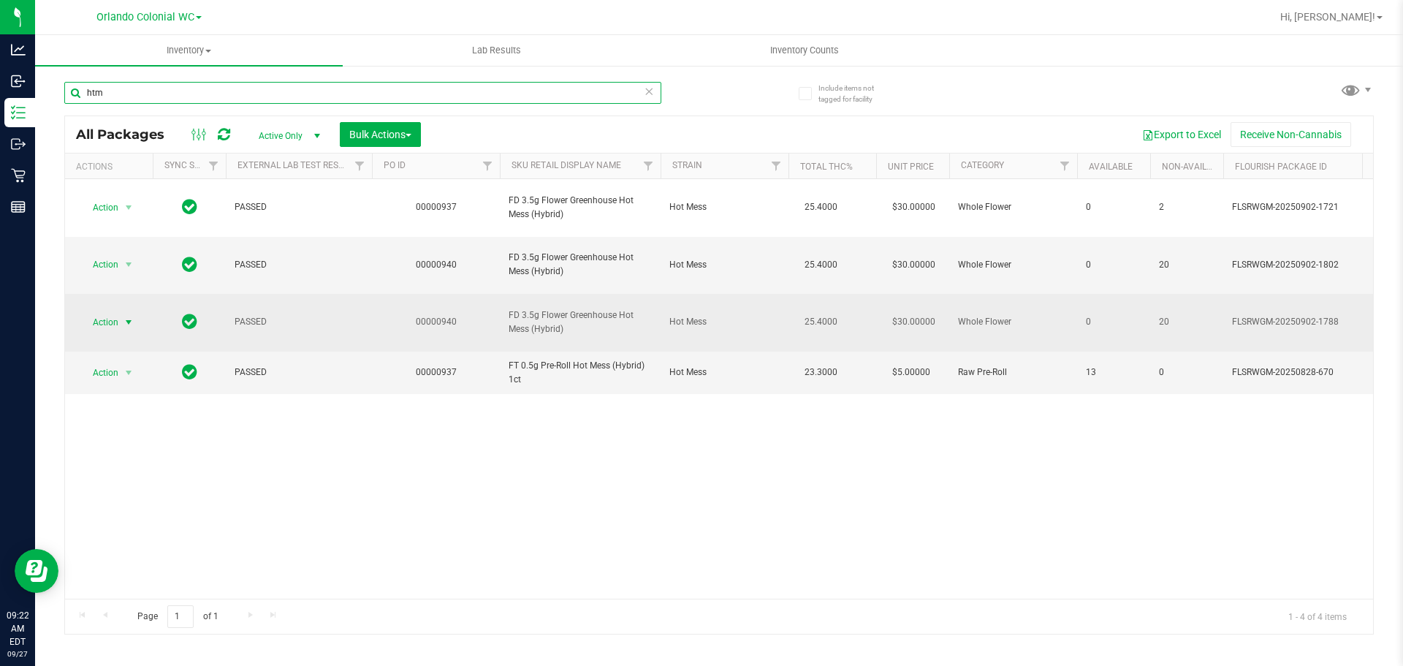
type input "htm"
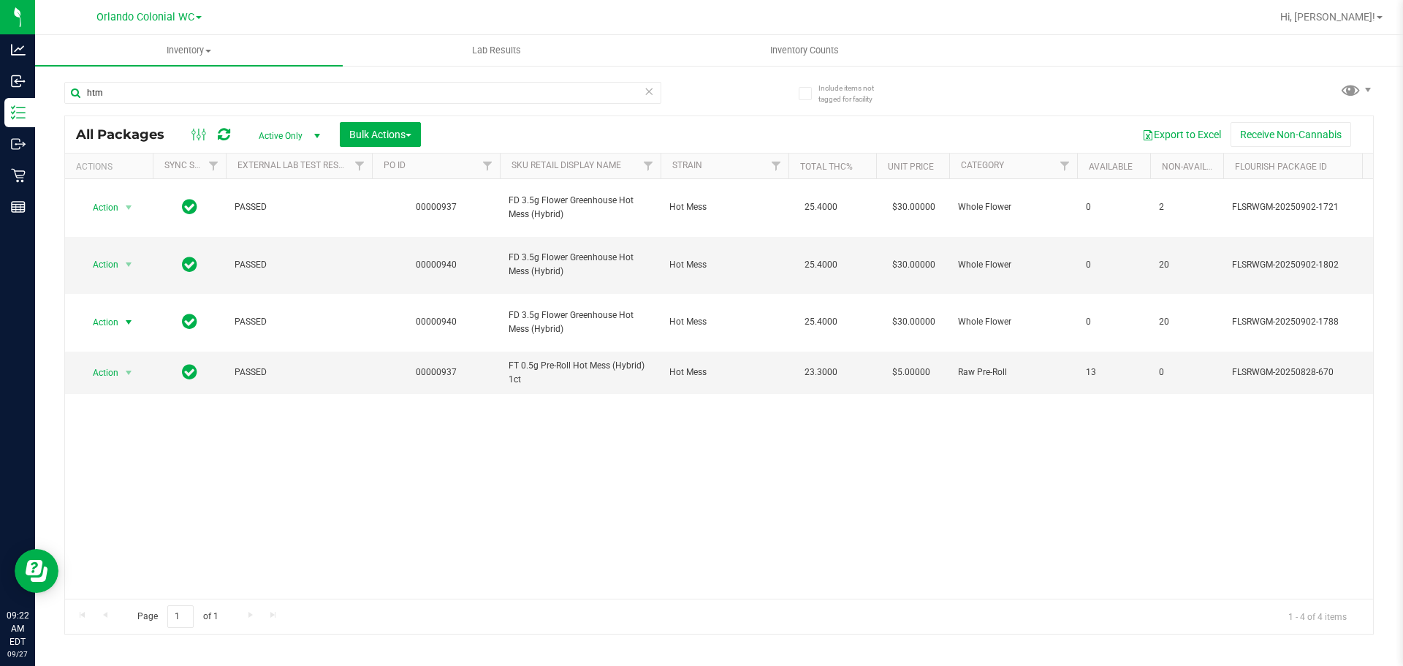
drag, startPoint x: 118, startPoint y: 281, endPoint x: 136, endPoint y: 353, distance: 73.7
click at [118, 312] on span "Action" at bounding box center [109, 322] width 58 height 20
click at [148, 449] on li "Unlock package" at bounding box center [127, 460] width 94 height 22
click at [1002, 458] on div "Action Action Adjust qty Create package Edit attributes Global inventory Locate…" at bounding box center [719, 388] width 1308 height 419
drag, startPoint x: 220, startPoint y: 87, endPoint x: 424, endPoint y: 73, distance: 204.3
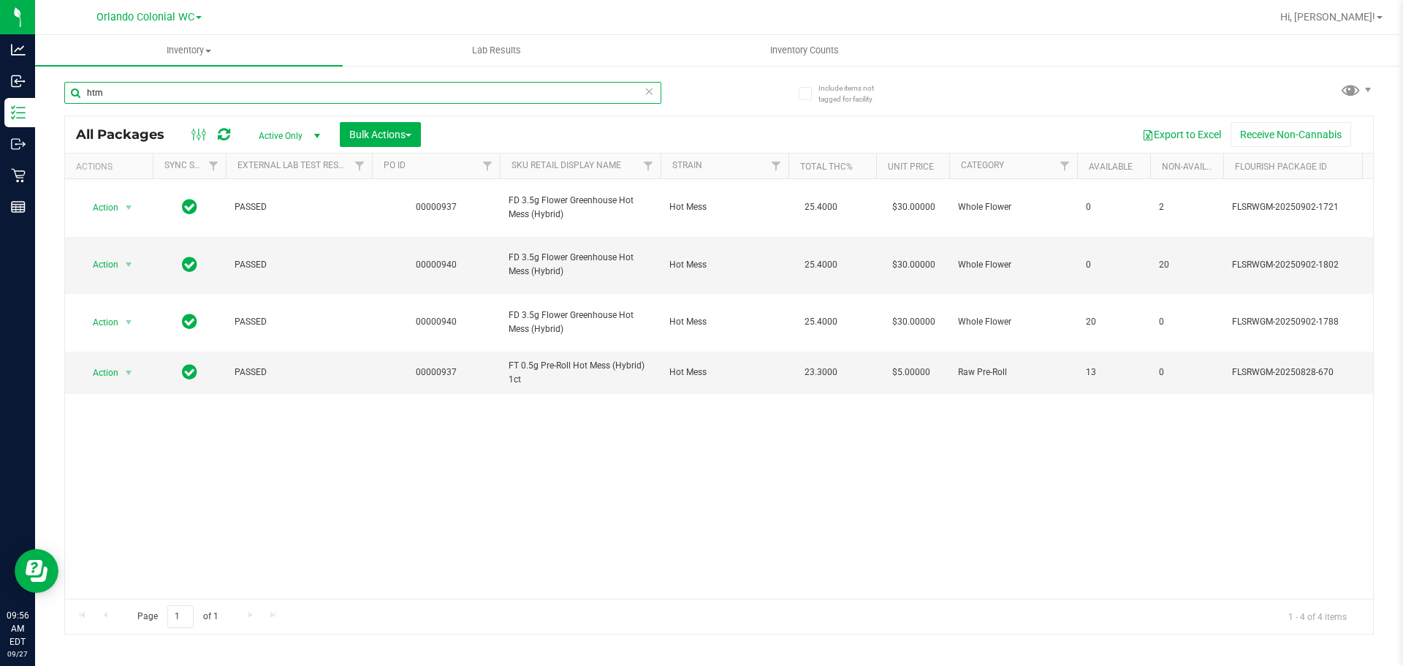
click at [0, 66] on div "Analytics Inbound Inventory Outbound Retail Reports 09:56 AM EDT 09/27/2025 09/…" at bounding box center [701, 333] width 1403 height 666
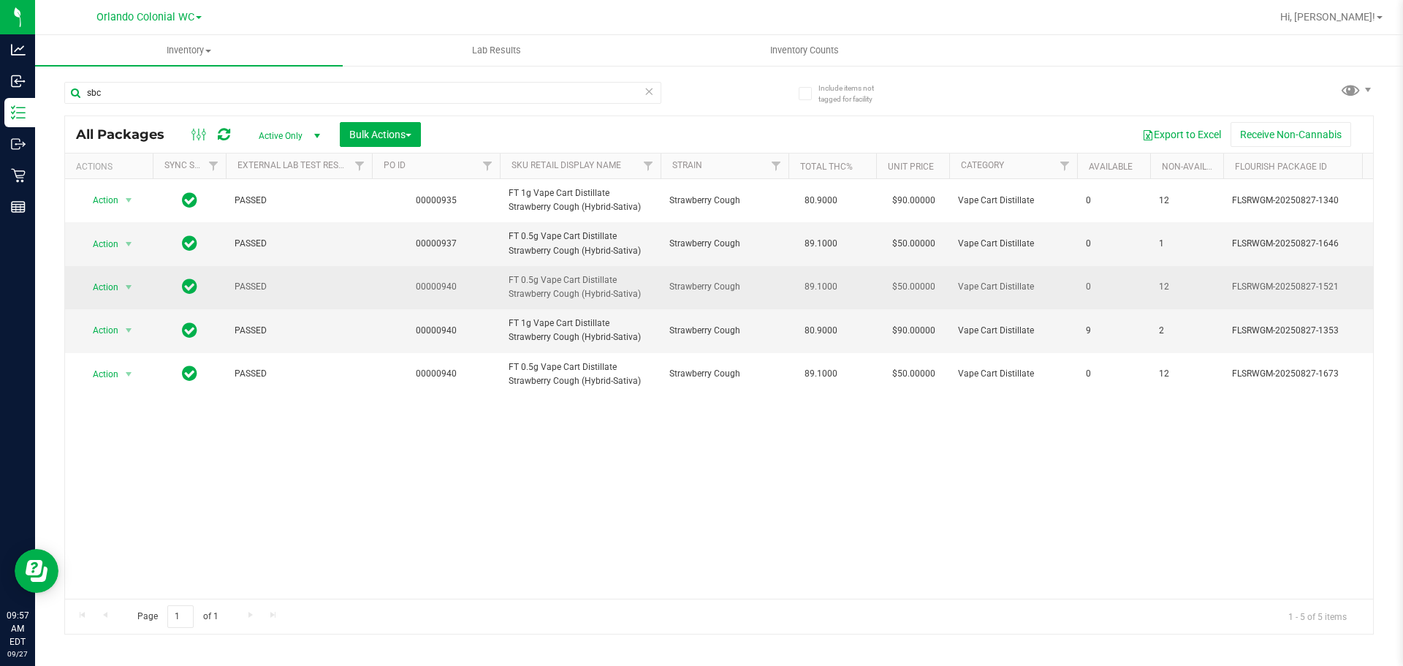
click at [539, 295] on span "FT 0.5g Vape Cart Distillate Strawberry Cough (Hybrid-Sativa)" at bounding box center [580, 287] width 143 height 28
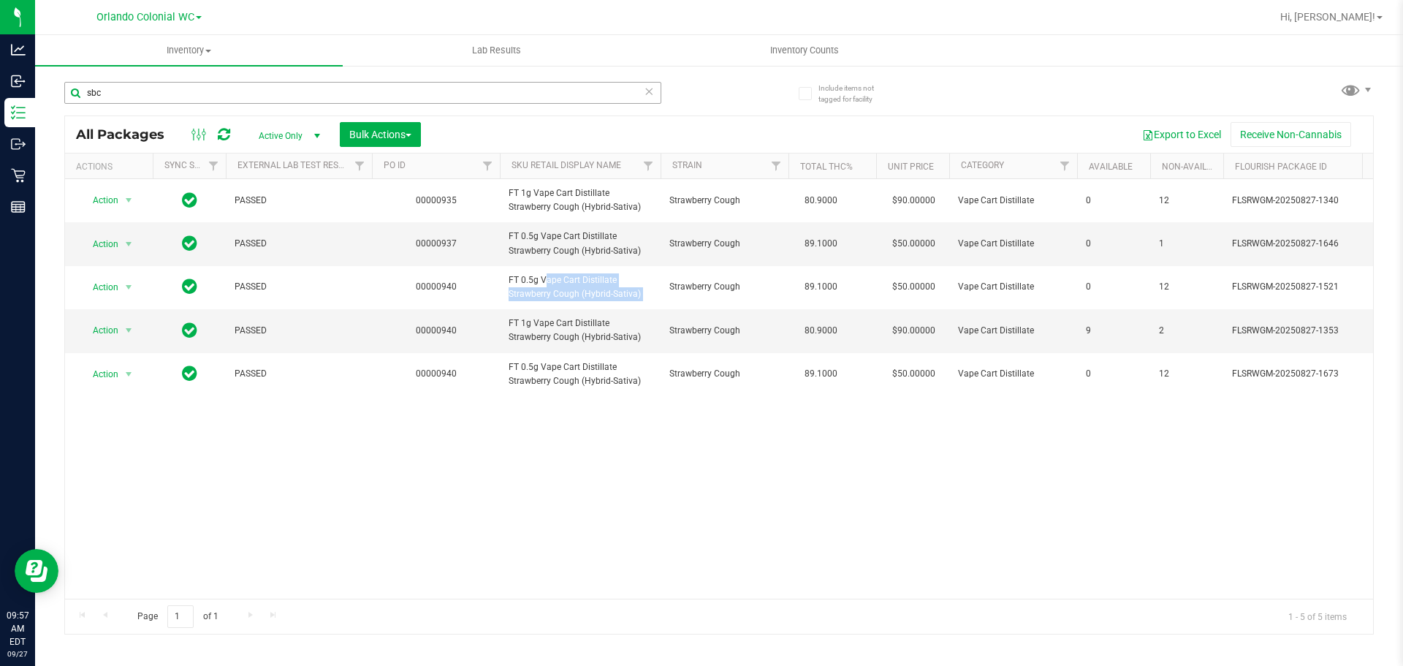
copy tr "FT 0.5g Vape Cart Distillate Strawberry Cough (Hybrid-Sativa)"
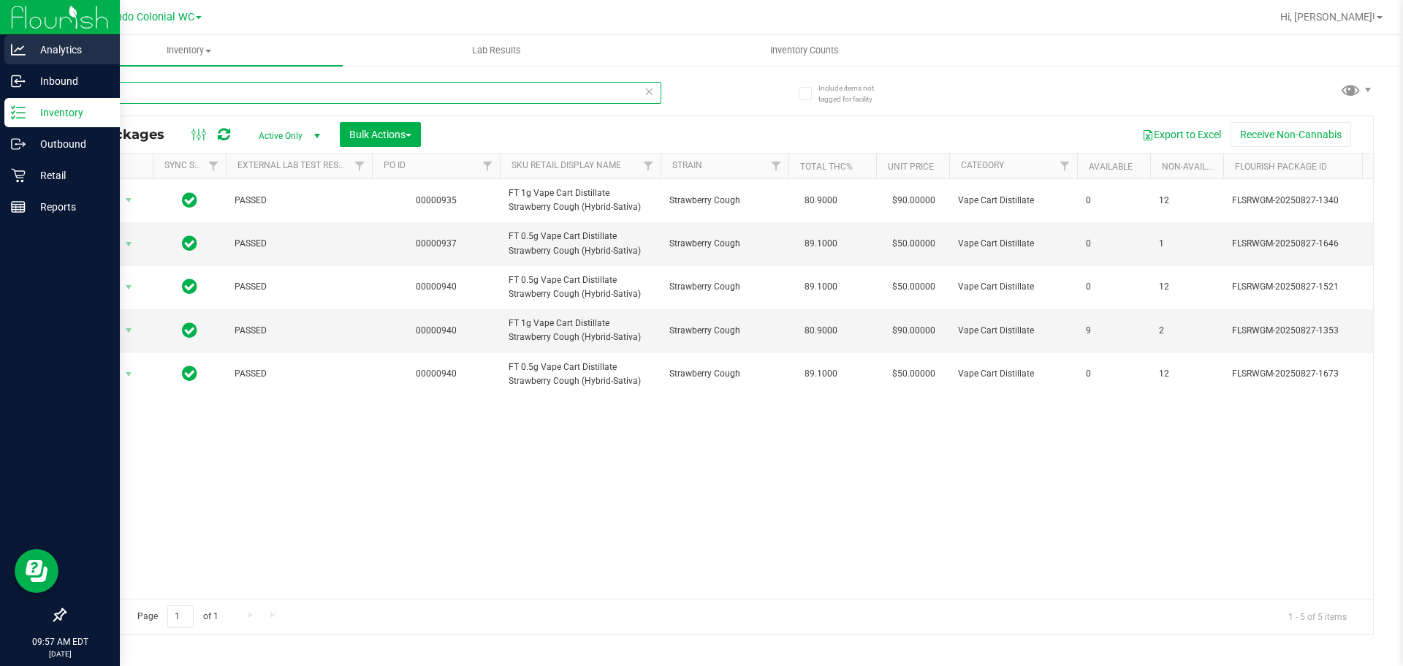
drag, startPoint x: 110, startPoint y: 92, endPoint x: 12, endPoint y: 66, distance: 101.4
click at [0, 73] on div "Analytics Inbound Inventory Outbound Retail Reports 09:57 AM EDT 09/27/2025 09/…" at bounding box center [701, 333] width 1403 height 666
paste input "FT 0.5g Vape Cart Distillate Strawberry Cough (Hybrid-Sativa)"
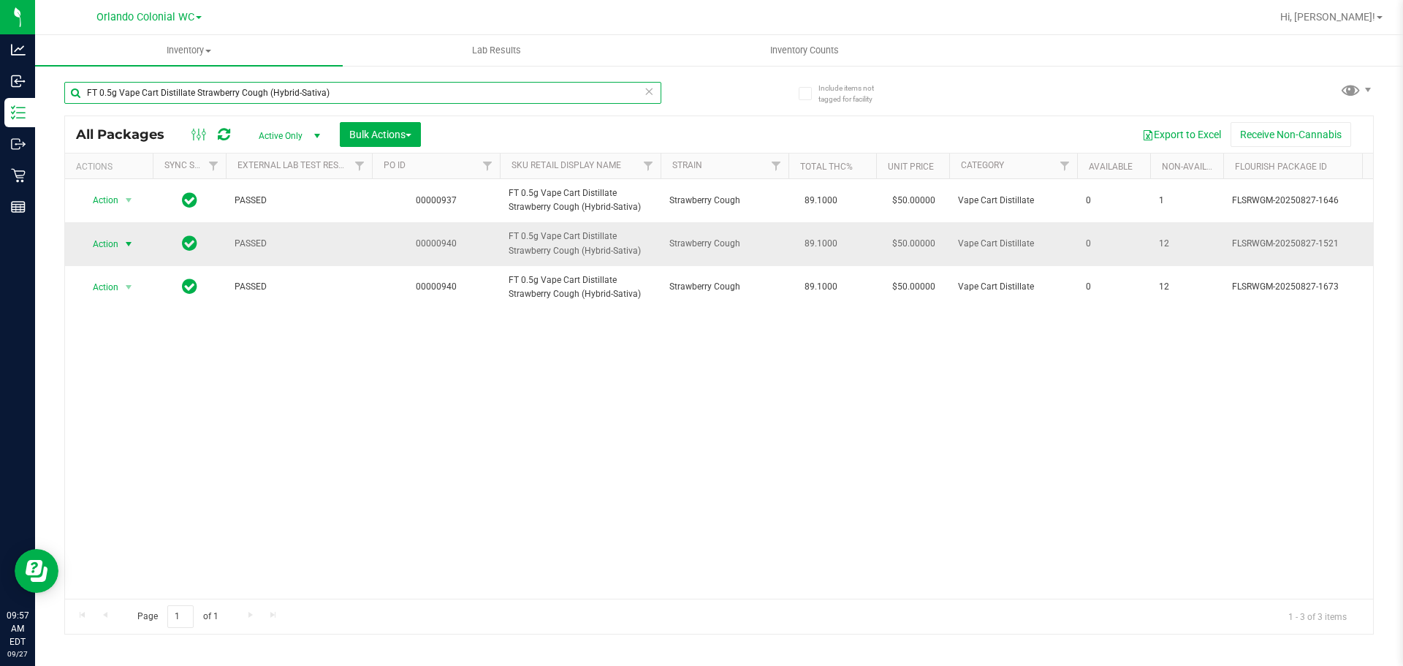
type input "FT 0.5g Vape Cart Distillate Strawberry Cough (Hybrid-Sativa)"
click at [113, 240] on span "Action" at bounding box center [99, 244] width 39 height 20
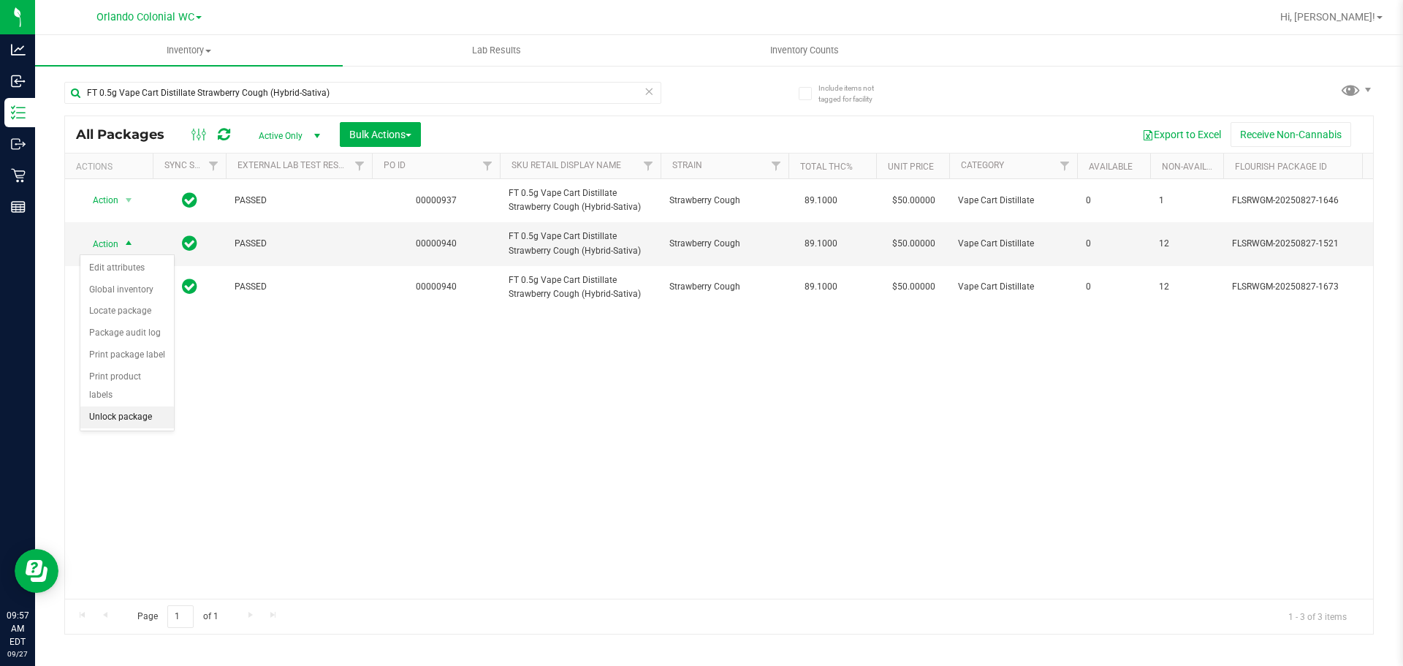
click at [152, 406] on li "Unlock package" at bounding box center [127, 417] width 94 height 22
